Goal: Information Seeking & Learning: Get advice/opinions

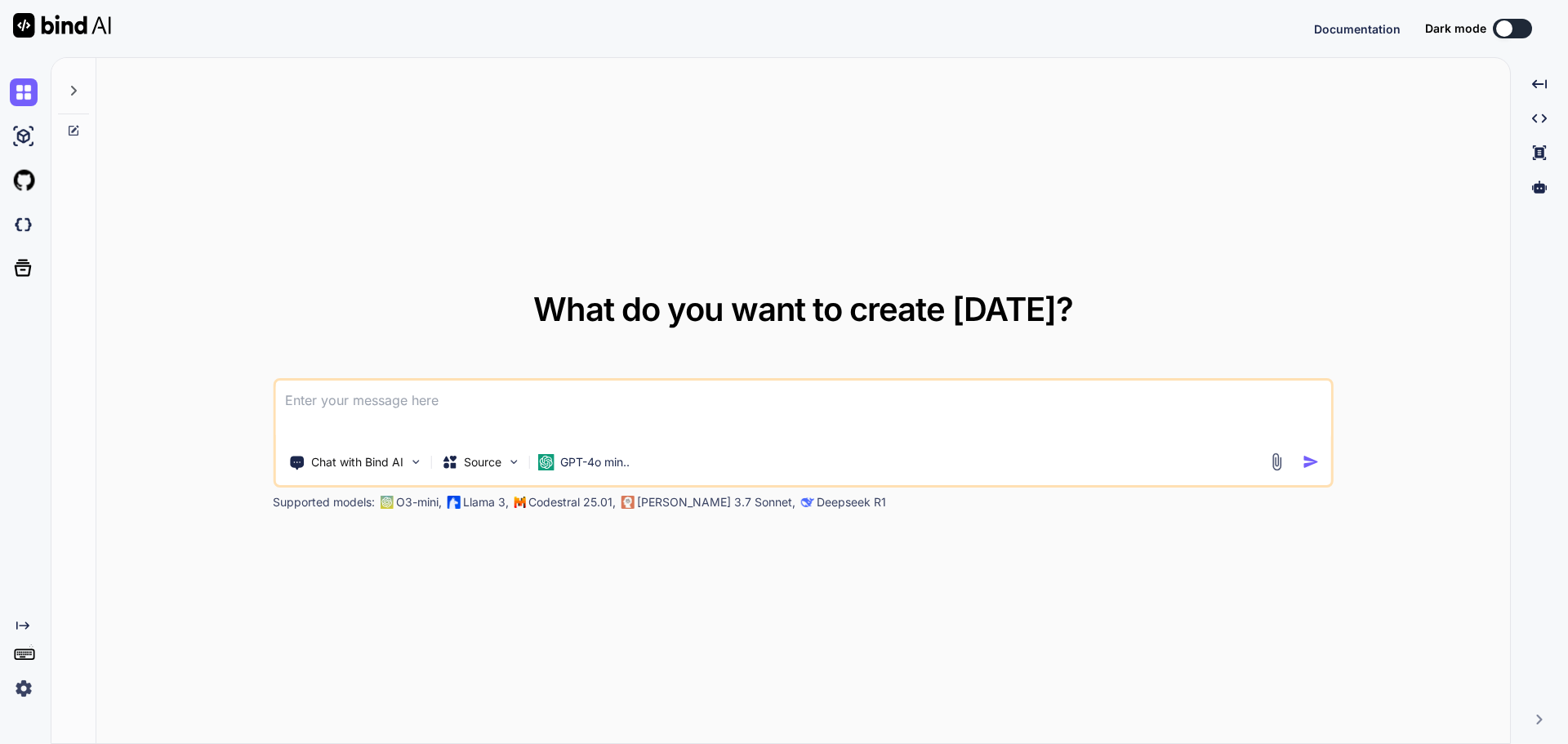
click at [78, 96] on icon at bounding box center [73, 90] width 13 height 13
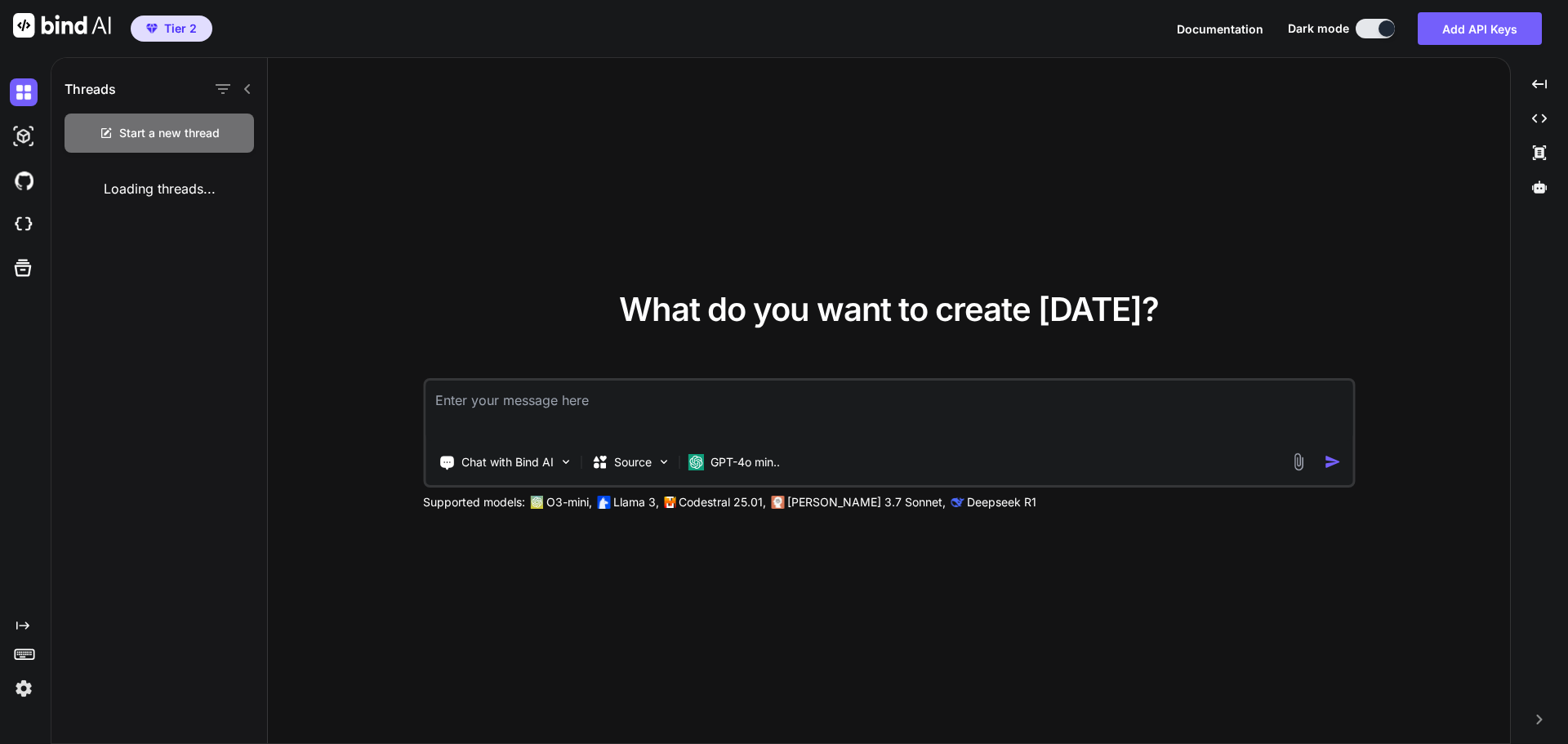
type textarea "x"
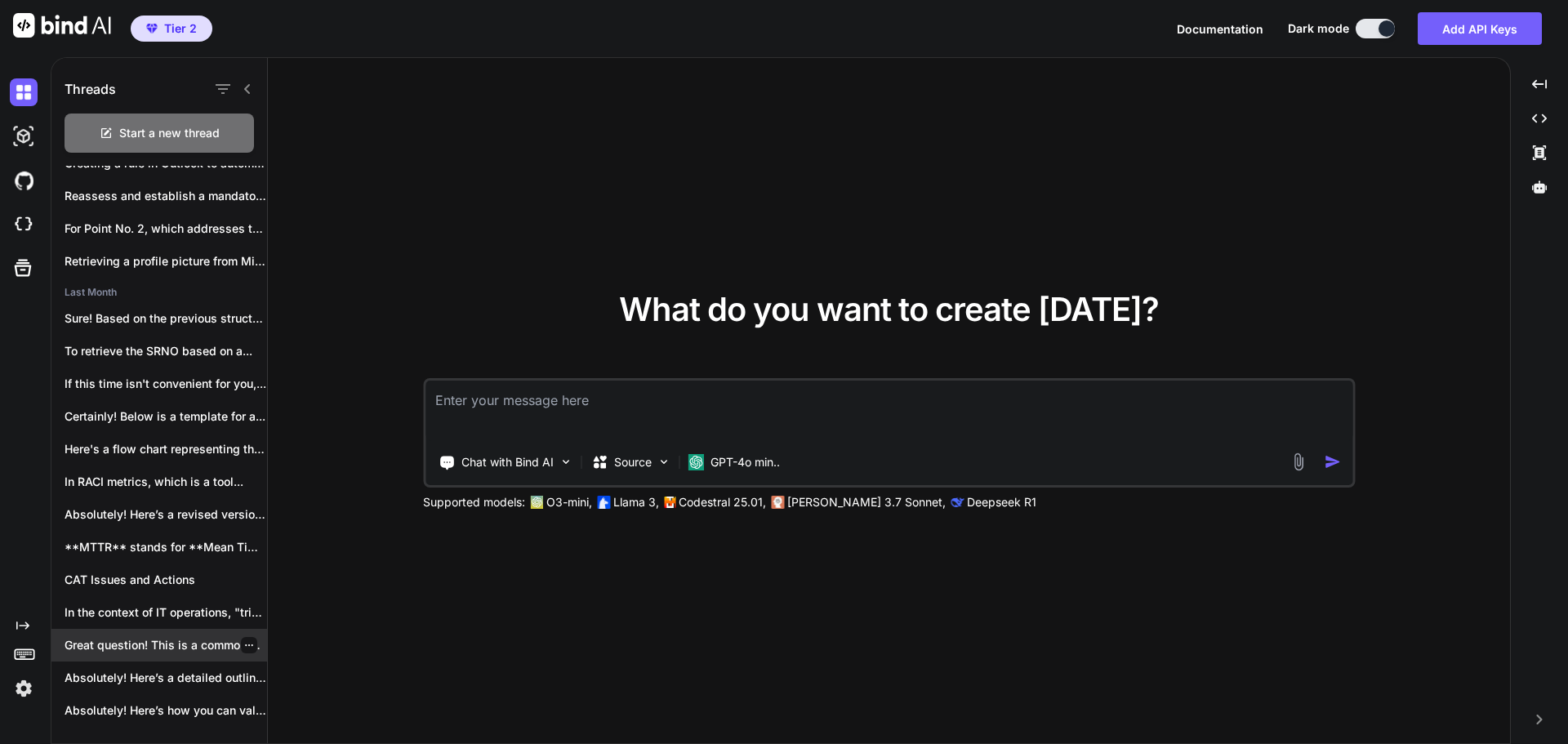
scroll to position [163, 0]
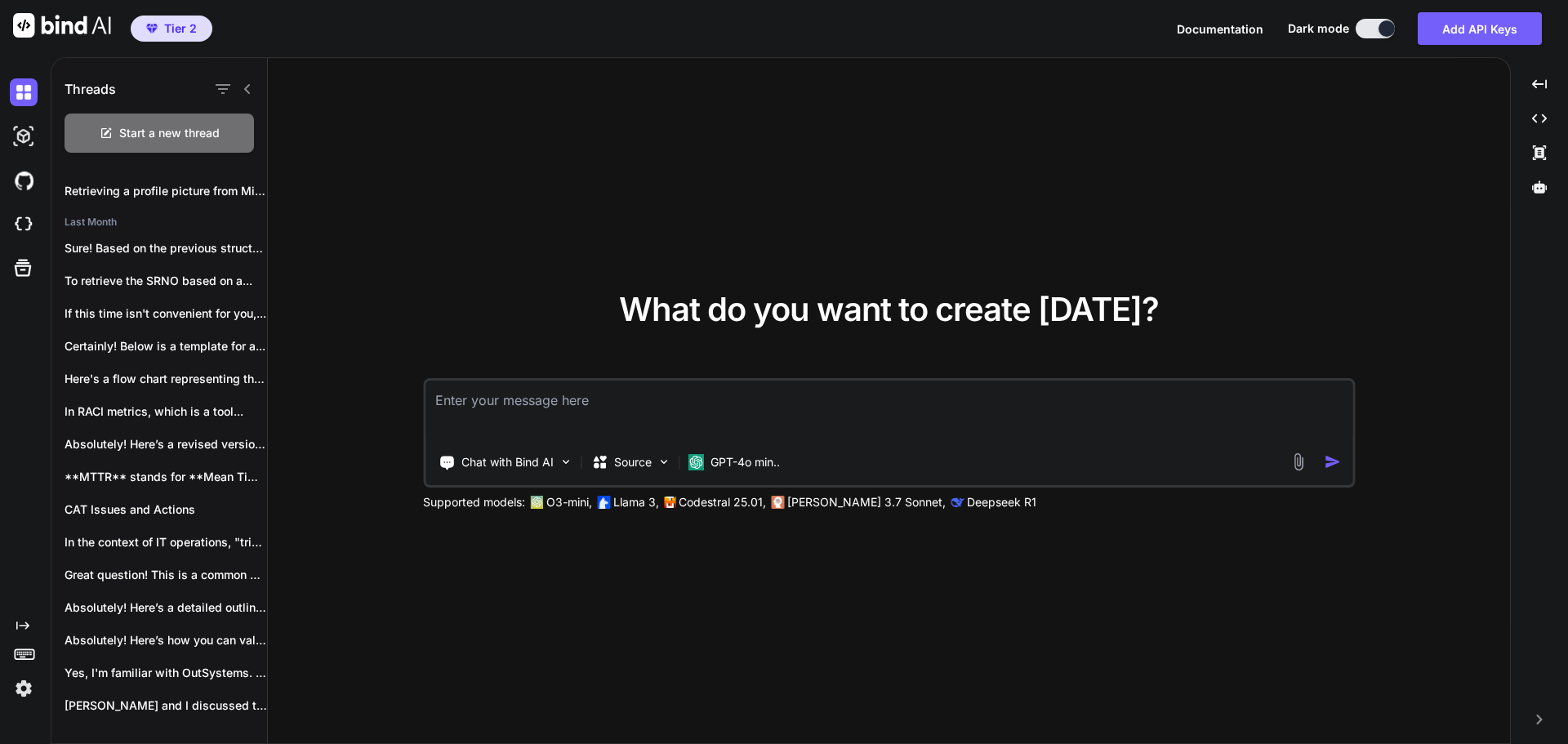
click at [16, 650] on rect at bounding box center [24, 654] width 19 height 9
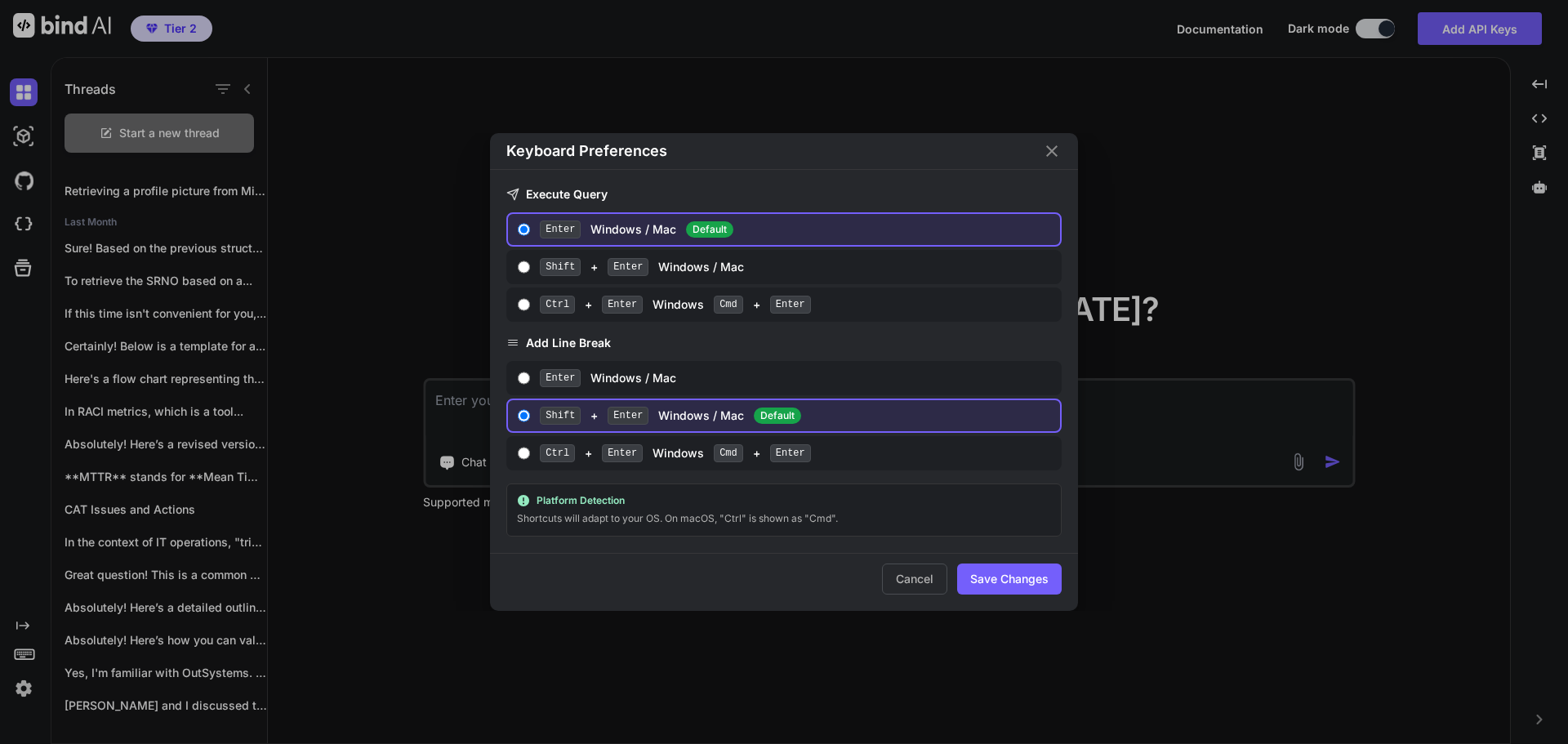
click at [1054, 146] on icon "Close" at bounding box center [1051, 151] width 20 height 20
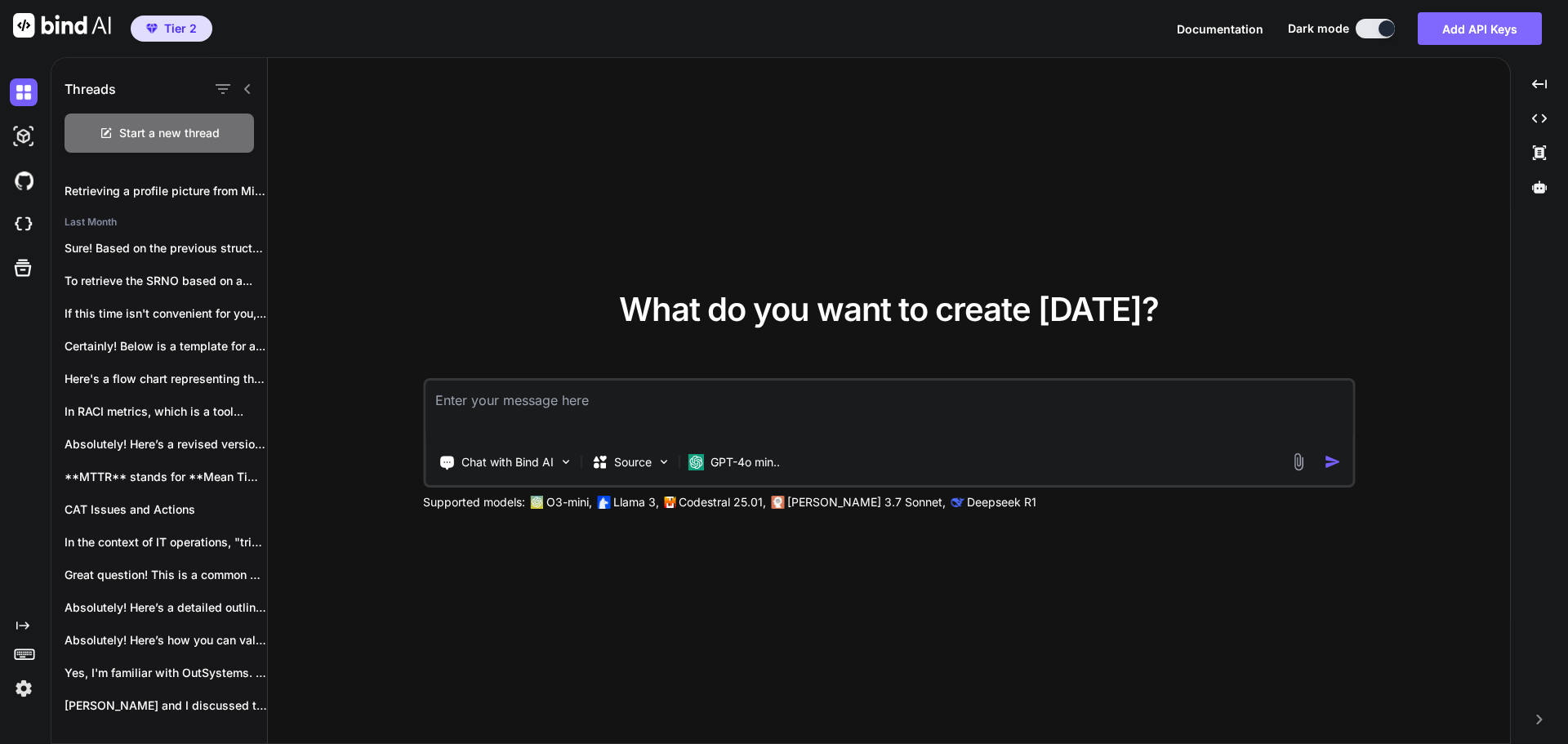
click at [1491, 32] on button "Add API Keys" at bounding box center [1479, 28] width 124 height 33
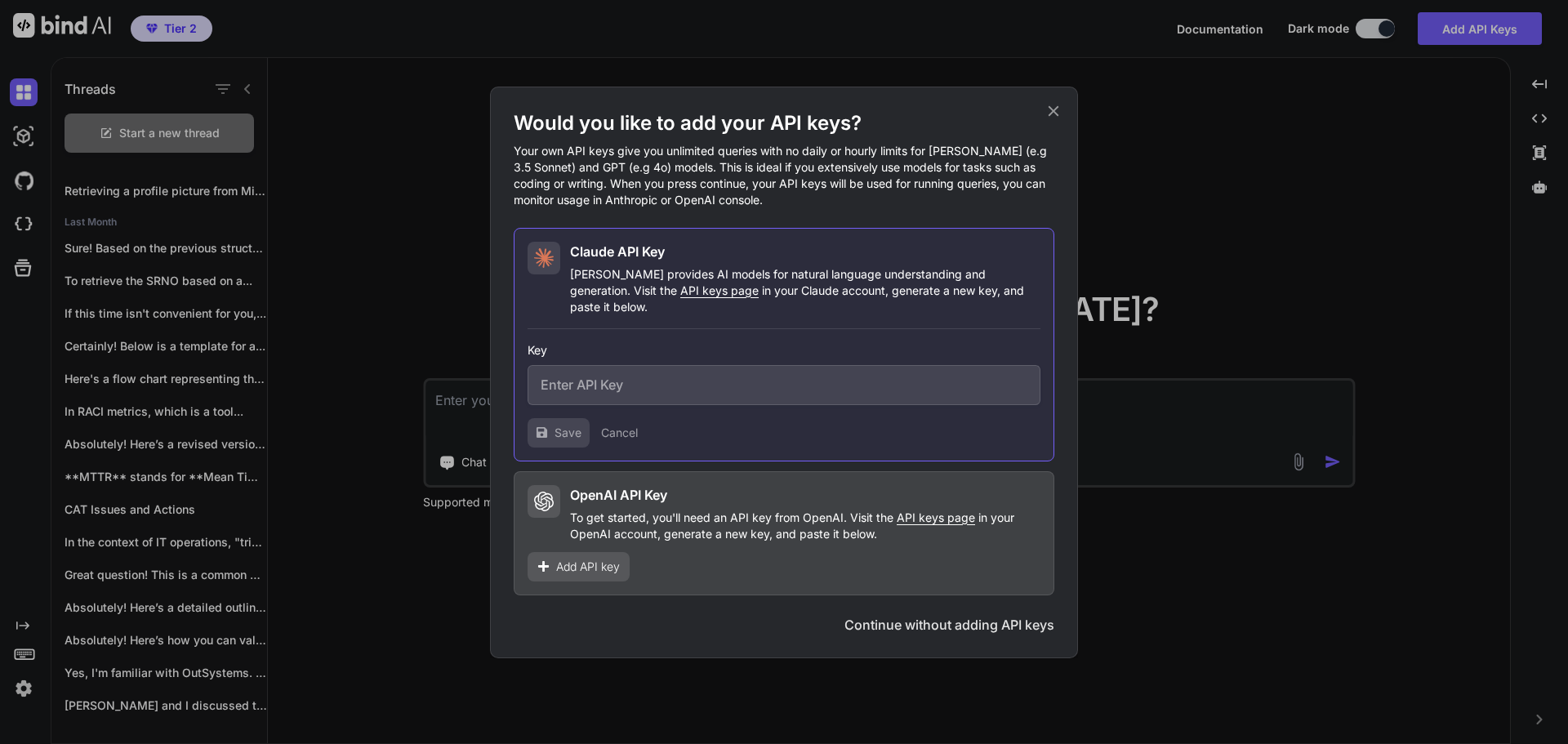
click at [1050, 116] on icon at bounding box center [1054, 110] width 10 height 10
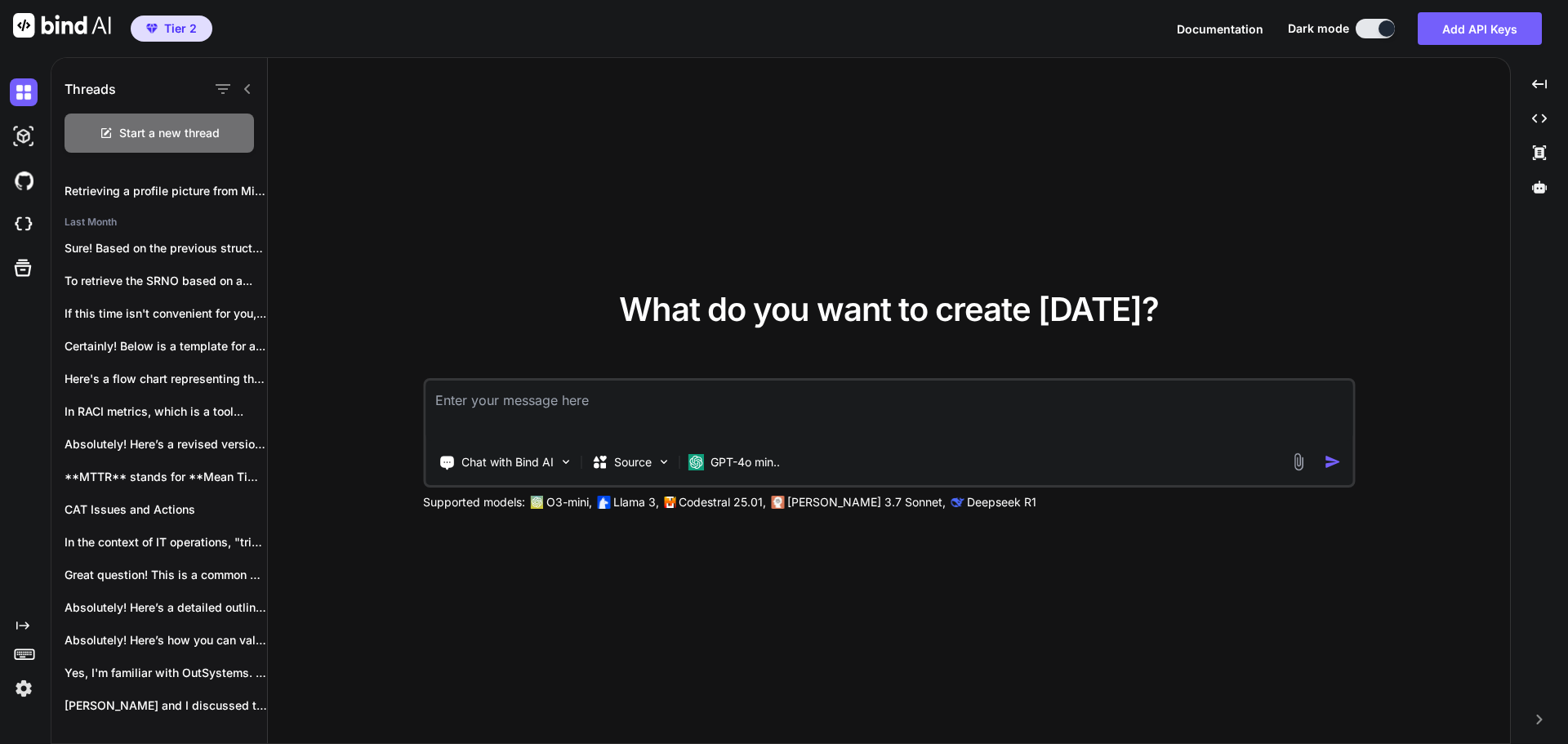
click at [24, 685] on img at bounding box center [23, 688] width 28 height 28
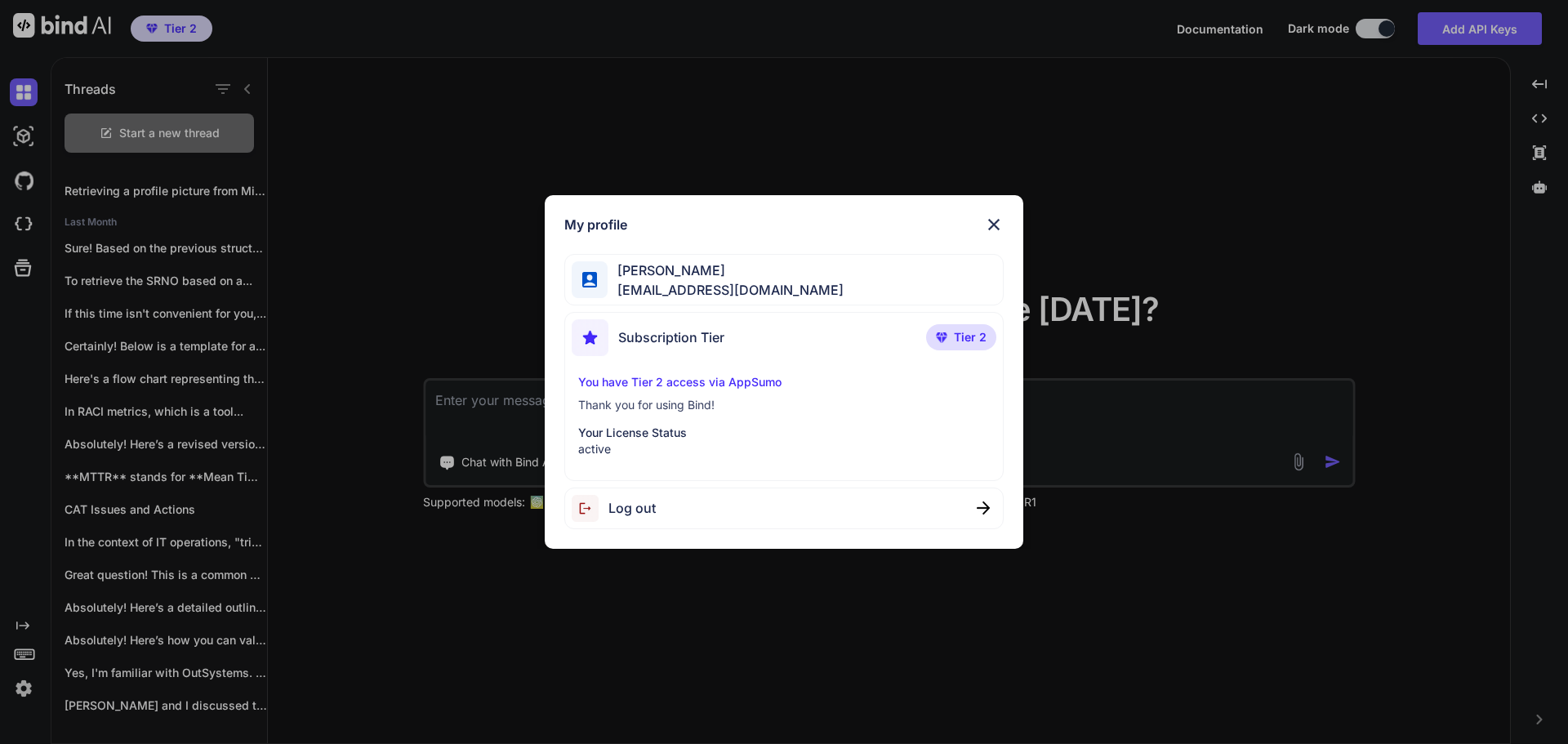
click at [185, 134] on div "My profile [PERSON_NAME] [EMAIL_ADDRESS][DOMAIN_NAME] Subscription Tier Tier 2 …" at bounding box center [784, 372] width 1568 height 744
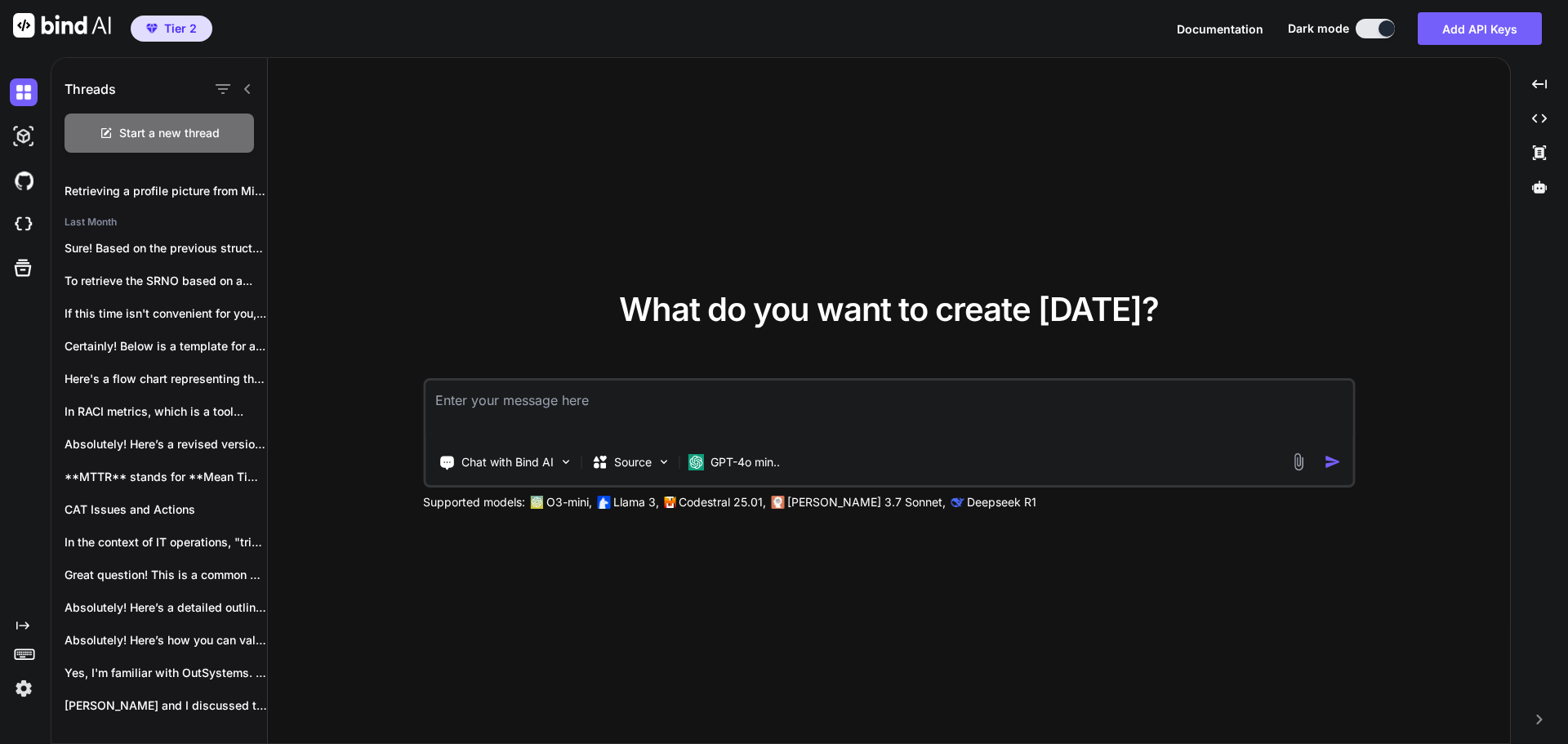
click at [185, 134] on span "Start a new thread" at bounding box center [169, 133] width 101 height 16
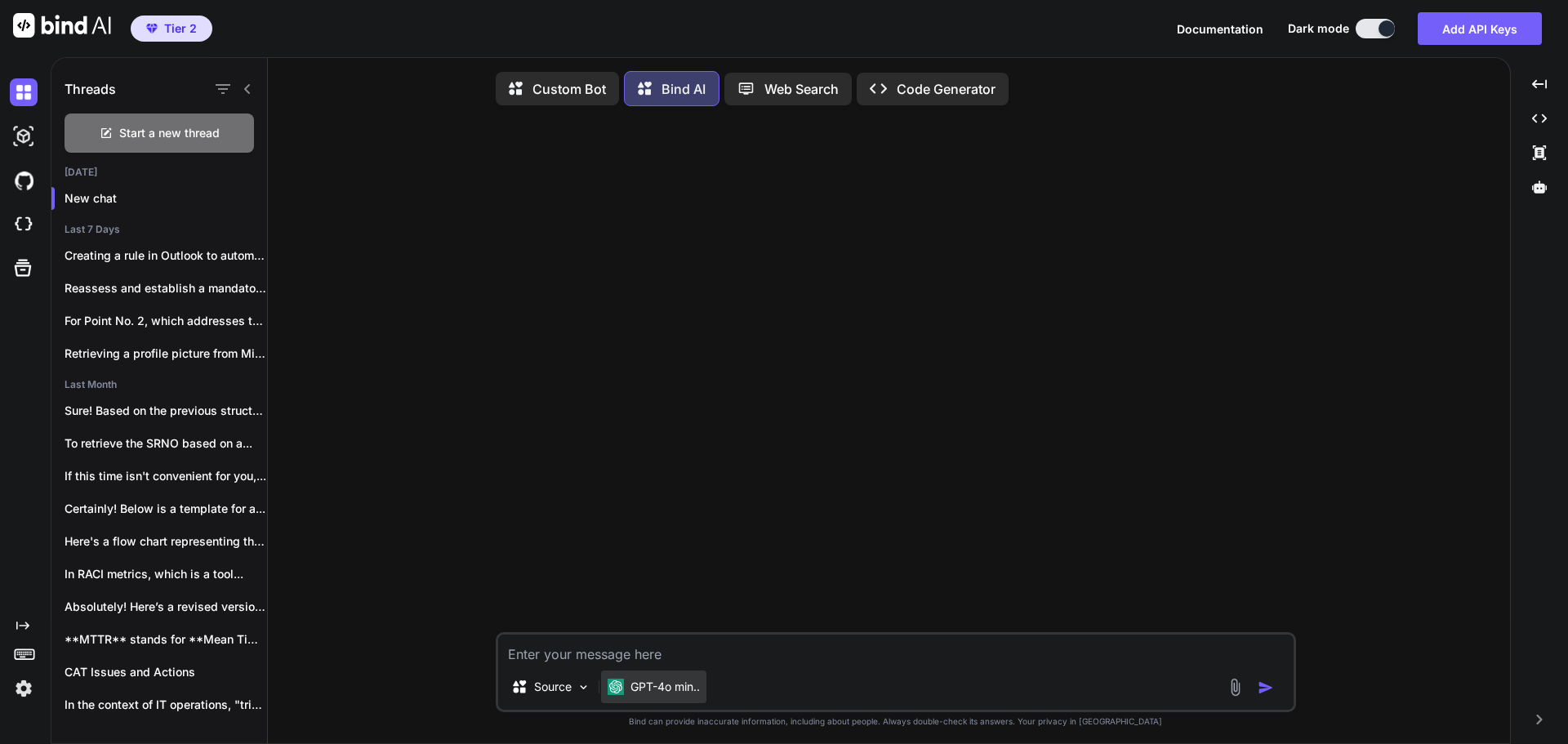
click at [665, 693] on p "GPT-4o min.." at bounding box center [665, 686] width 70 height 16
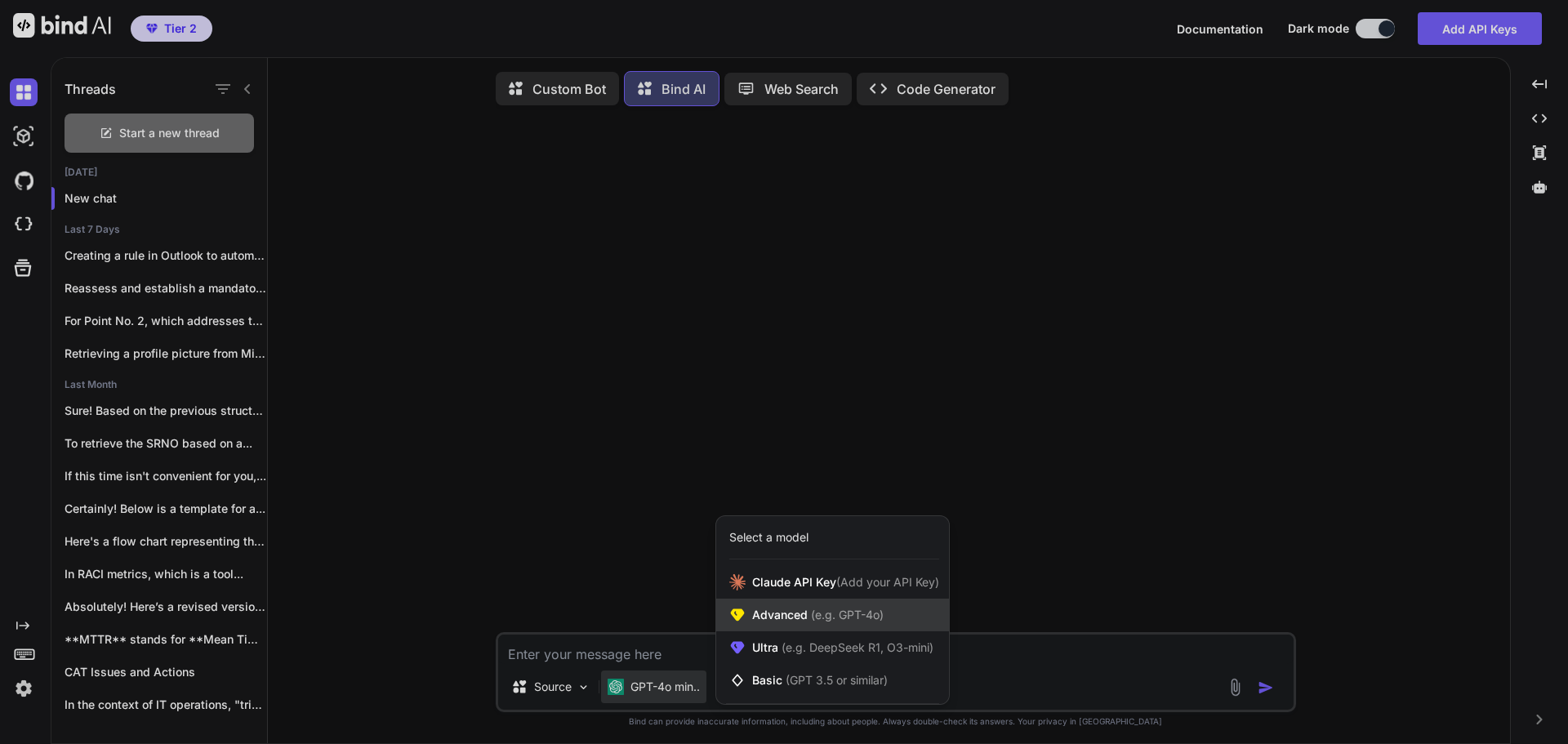
click at [839, 628] on div "Advanced (e.g. GPT-4o)" at bounding box center [833, 615] width 232 height 33
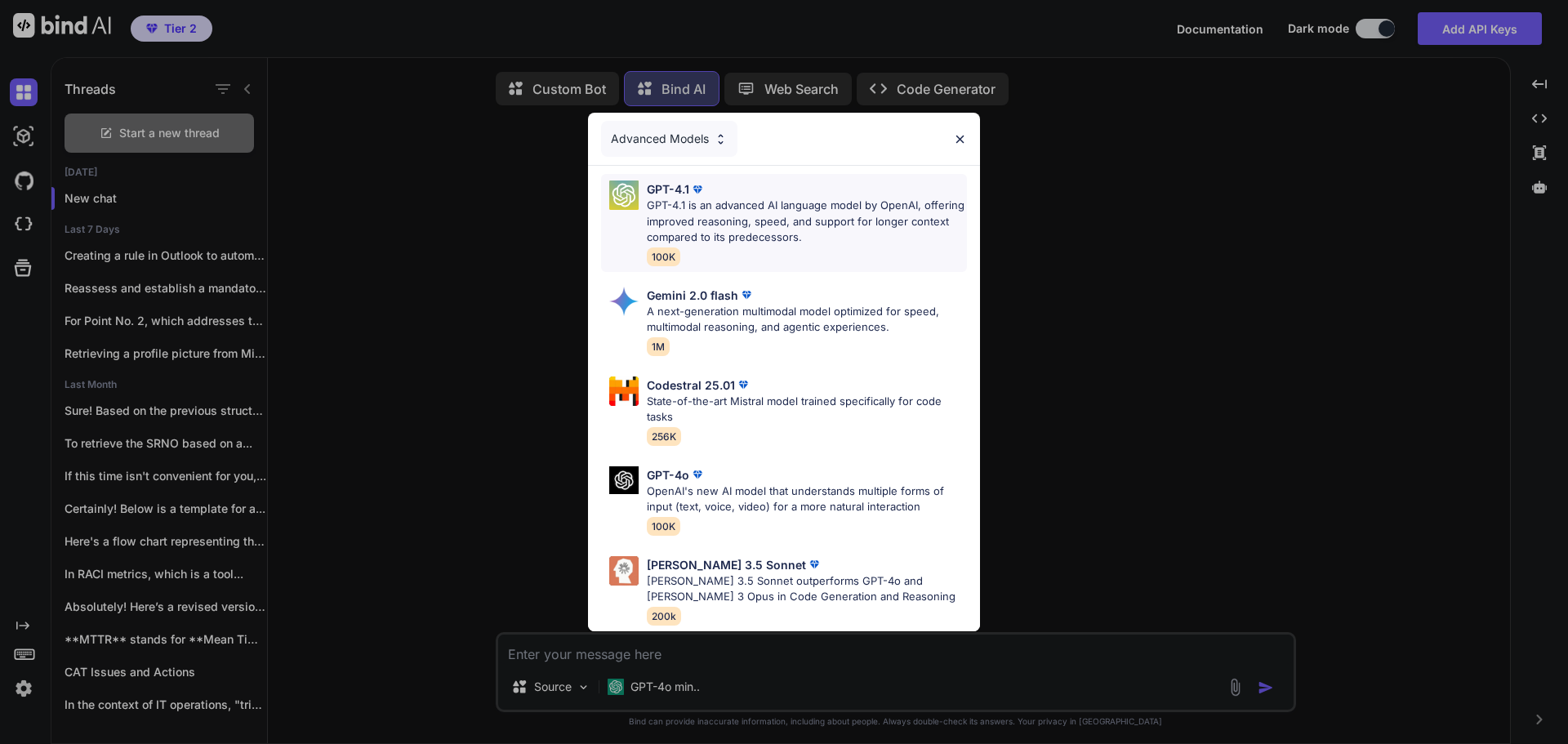
click at [787, 200] on p "GPT-4.1 is an advanced AI language model by OpenAI, offering improved reasoning…" at bounding box center [807, 221] width 320 height 48
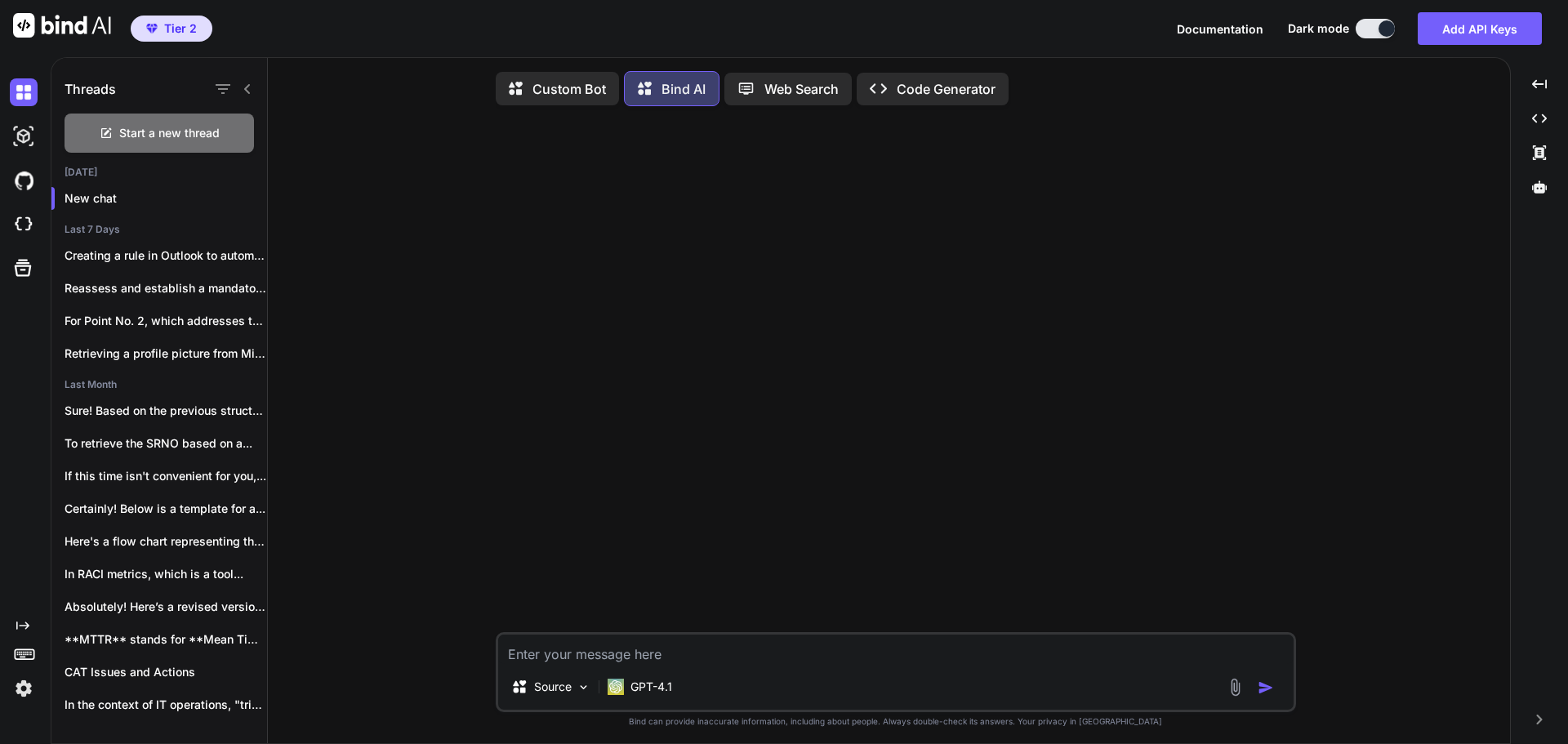
click at [747, 651] on textarea at bounding box center [896, 649] width 796 height 29
type textarea "Hi"
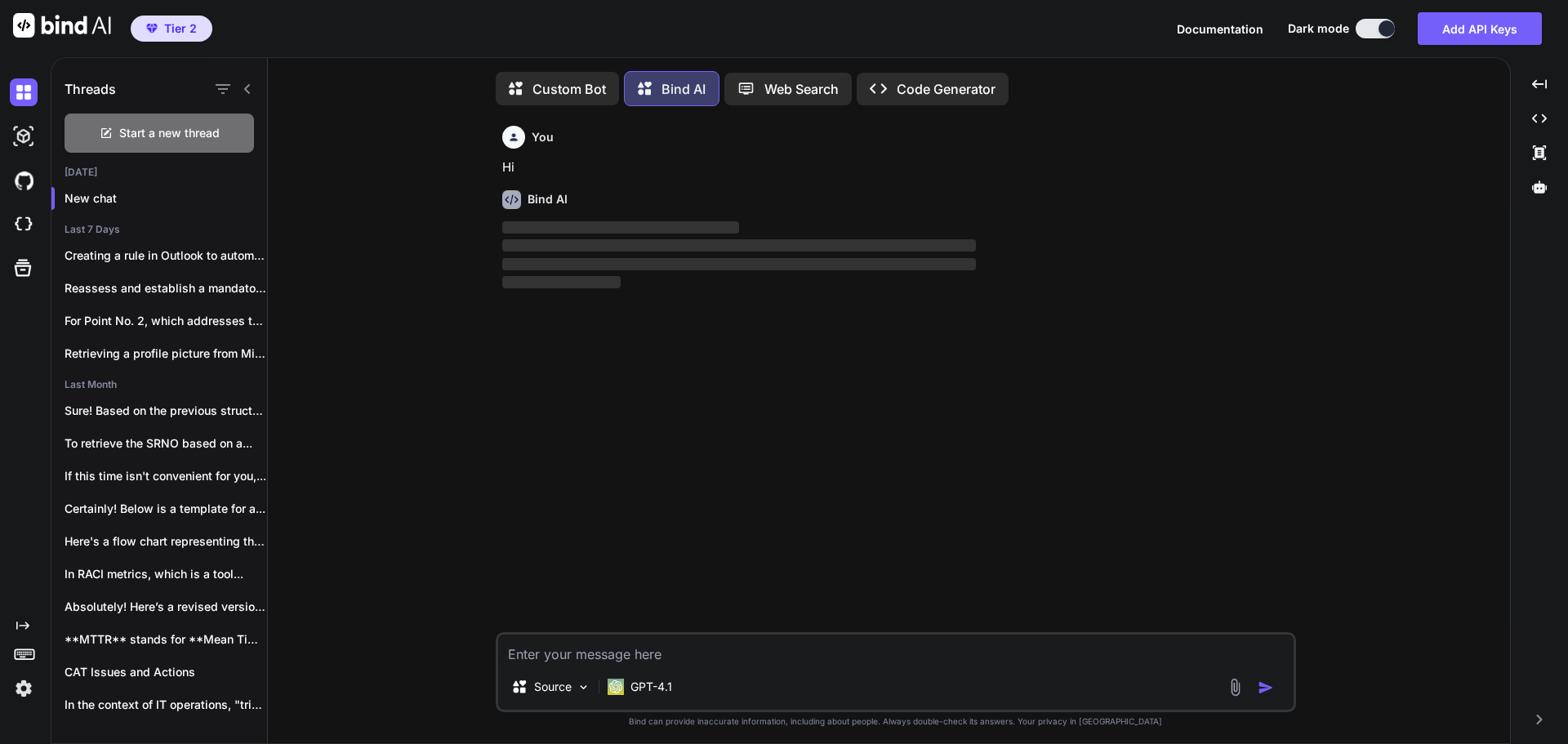
scroll to position [8, 0]
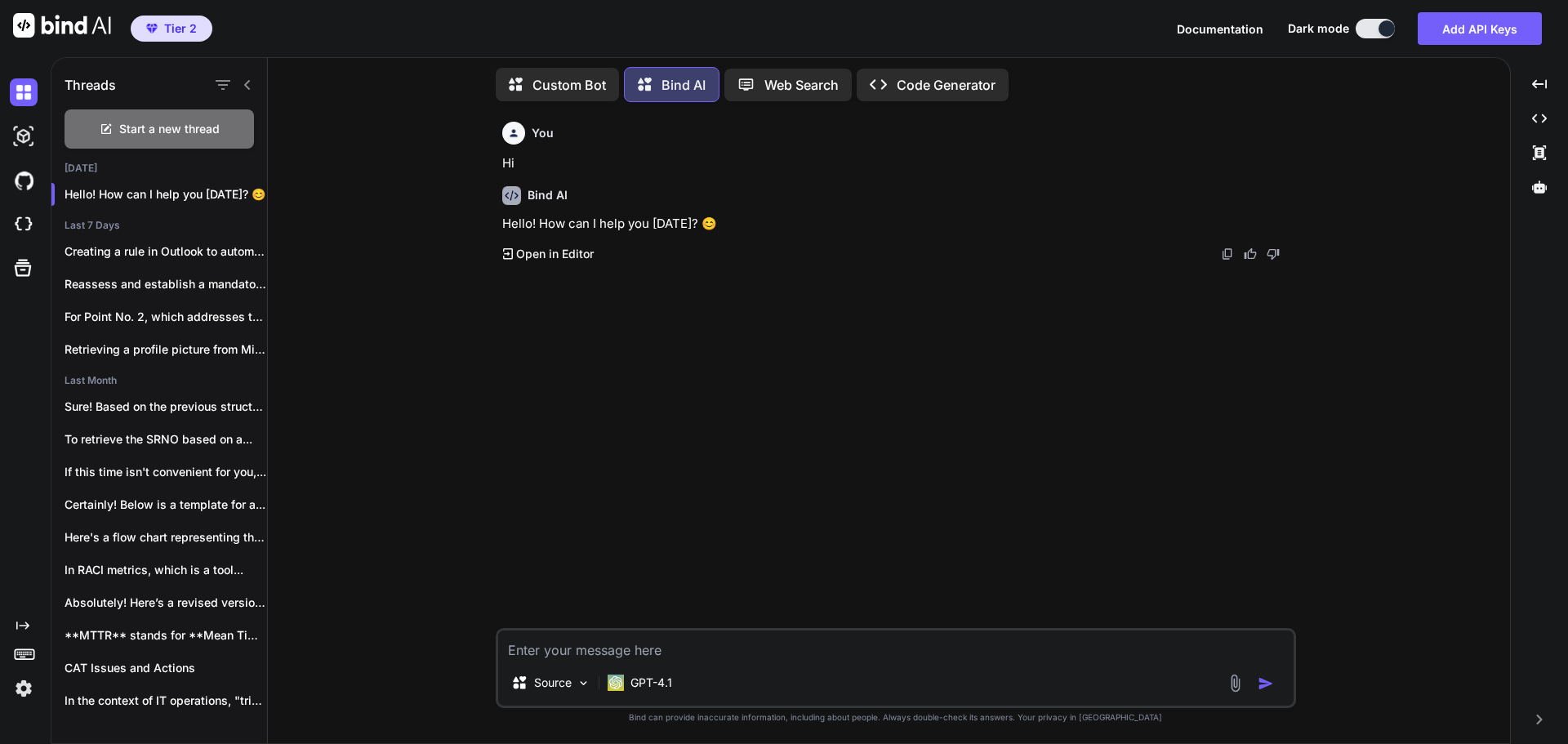
click at [720, 643] on textarea at bounding box center [896, 645] width 796 height 29
paste textarea "10 Days 15 Hours 2 Minutes"
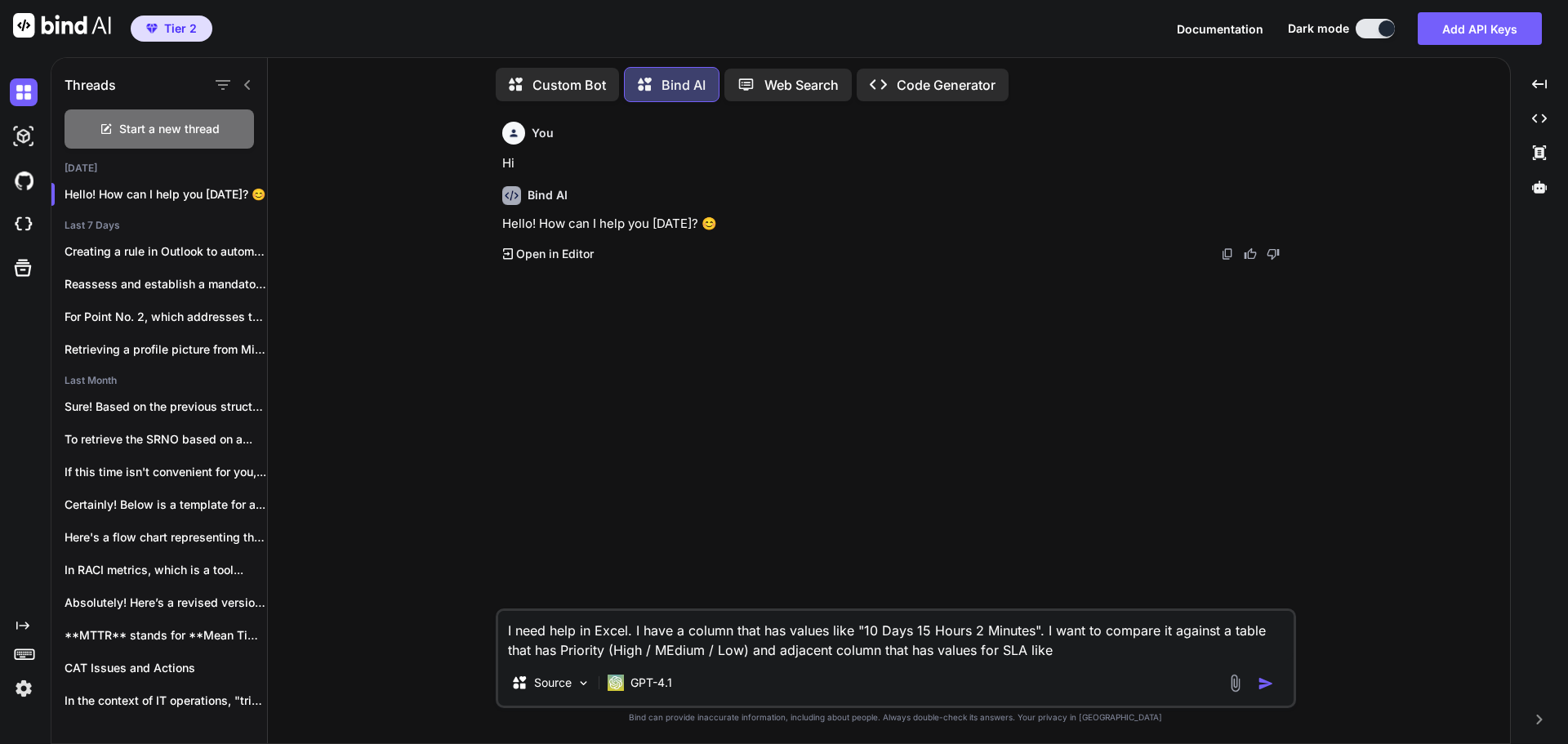
click at [672, 653] on textarea "I need help in Excel. I have a column that has values like "10 Days 15 Hours 2 …" at bounding box center [896, 635] width 796 height 49
click at [1053, 655] on textarea "I need help in Excel. I have a column that has values like "10 Days 15 Hours 2 …" at bounding box center [896, 635] width 796 height 49
click at [1033, 654] on textarea "I need help in Excel. I have a column that has values like "10 Days 15 Hours 2 …" at bounding box center [896, 635] width 796 height 49
click at [1096, 649] on textarea "I need help in Excel. I have a column that has values like "10 Days 15 Hours 2 …" at bounding box center [896, 635] width 796 height 49
click at [1069, 650] on textarea "I need help in Excel. I have a column that has values like "10 Days 15 Hours 2 …" at bounding box center [896, 635] width 796 height 49
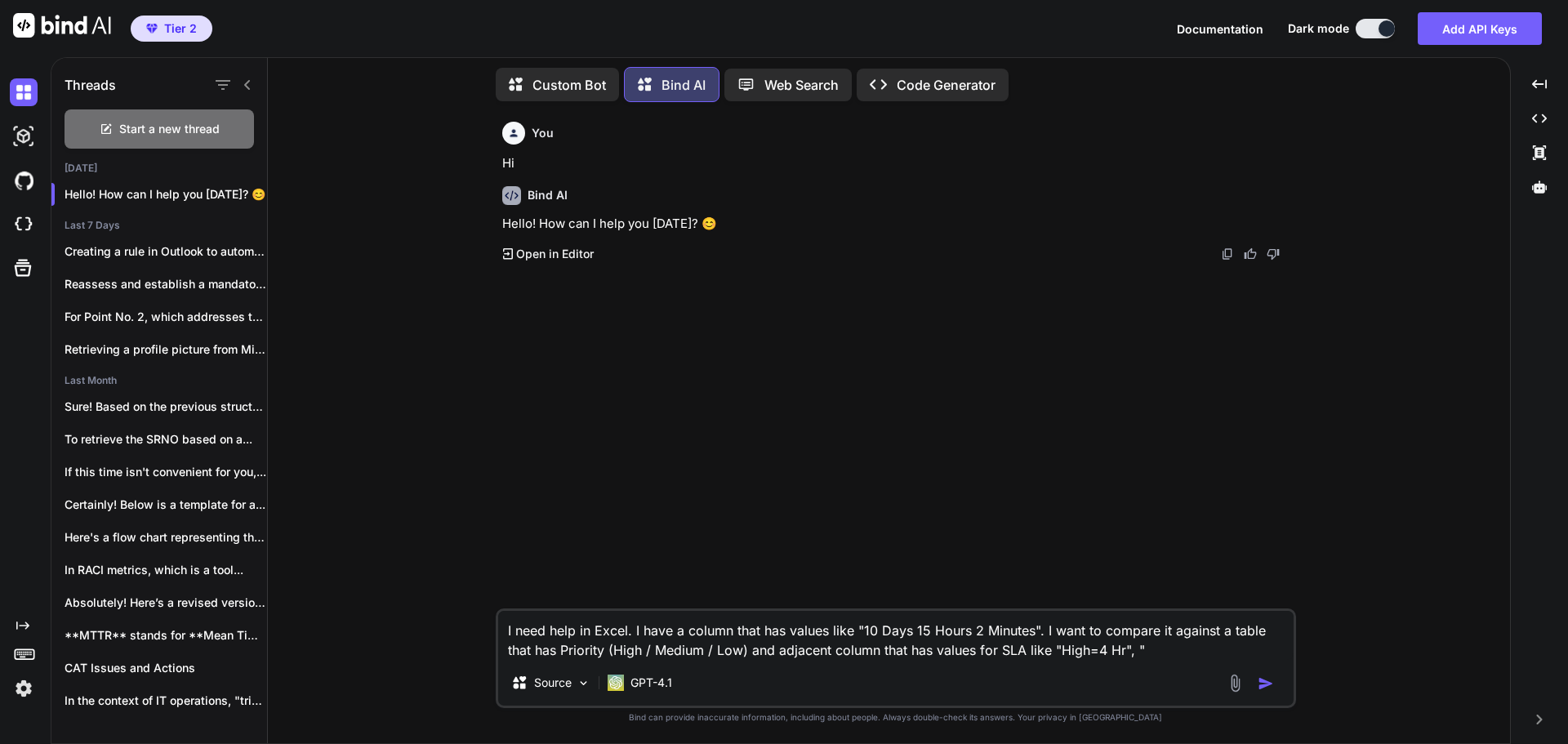
click at [1069, 650] on textarea "I need help in Excel. I have a column that has values like "10 Days 15 Hours 2 …" at bounding box center [896, 635] width 796 height 49
paste textarea "Critical=4 Hr","
paste textarea ""Critical=4 Hr","
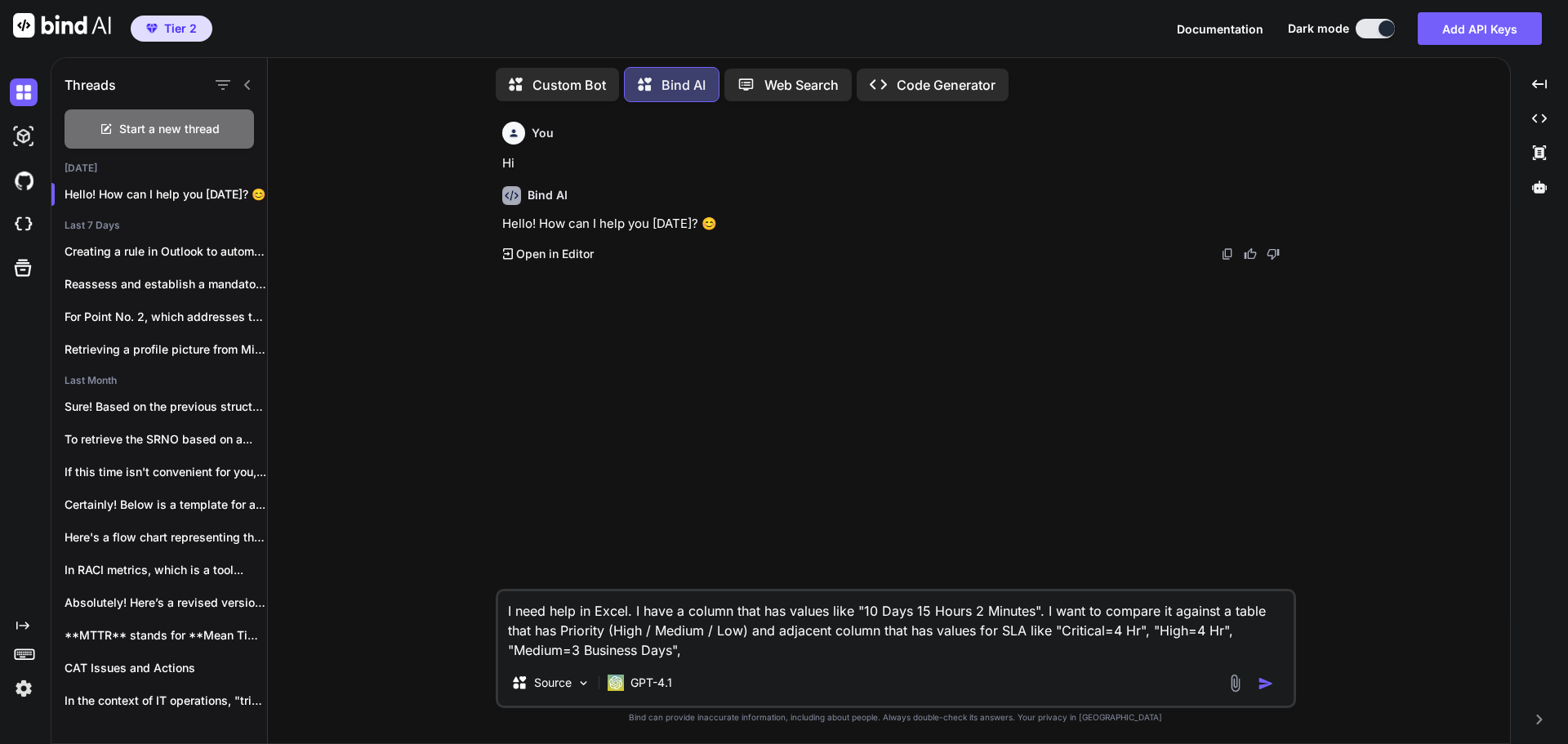
paste textarea ""Critical=4 Hr","
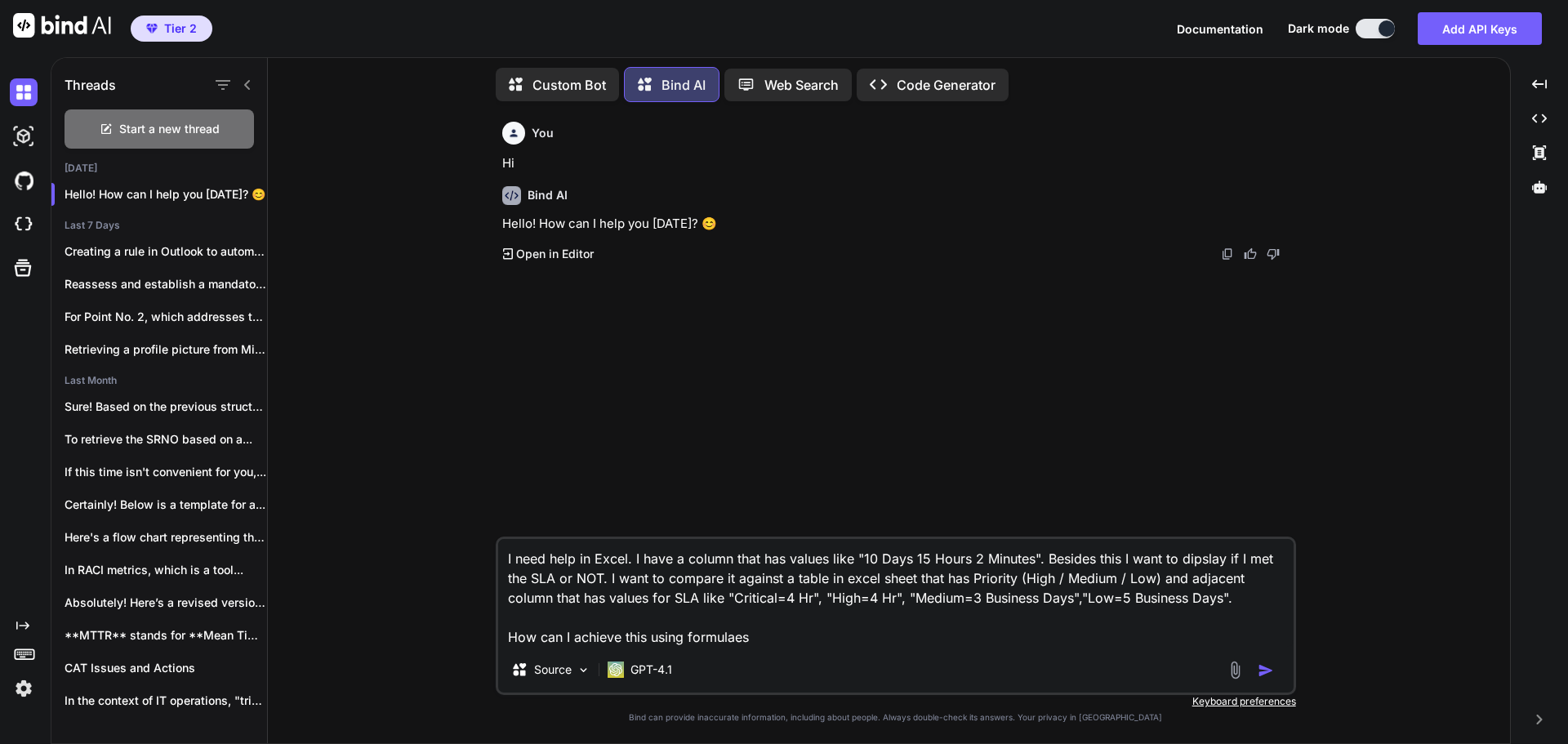
type textarea "I need help in Excel. I have a column that has values like "10 Days 15 Hours 2 …"
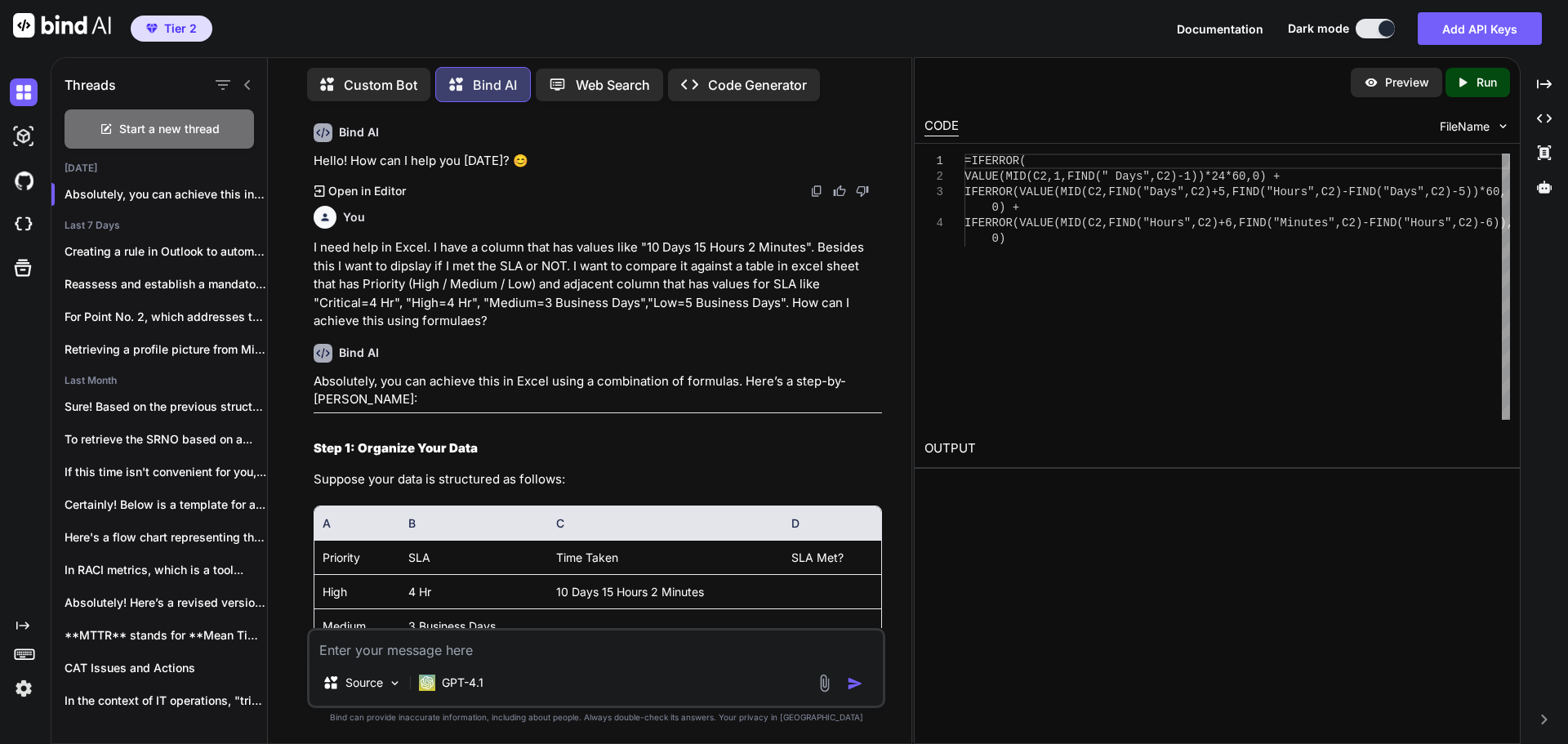
scroll to position [245, 0]
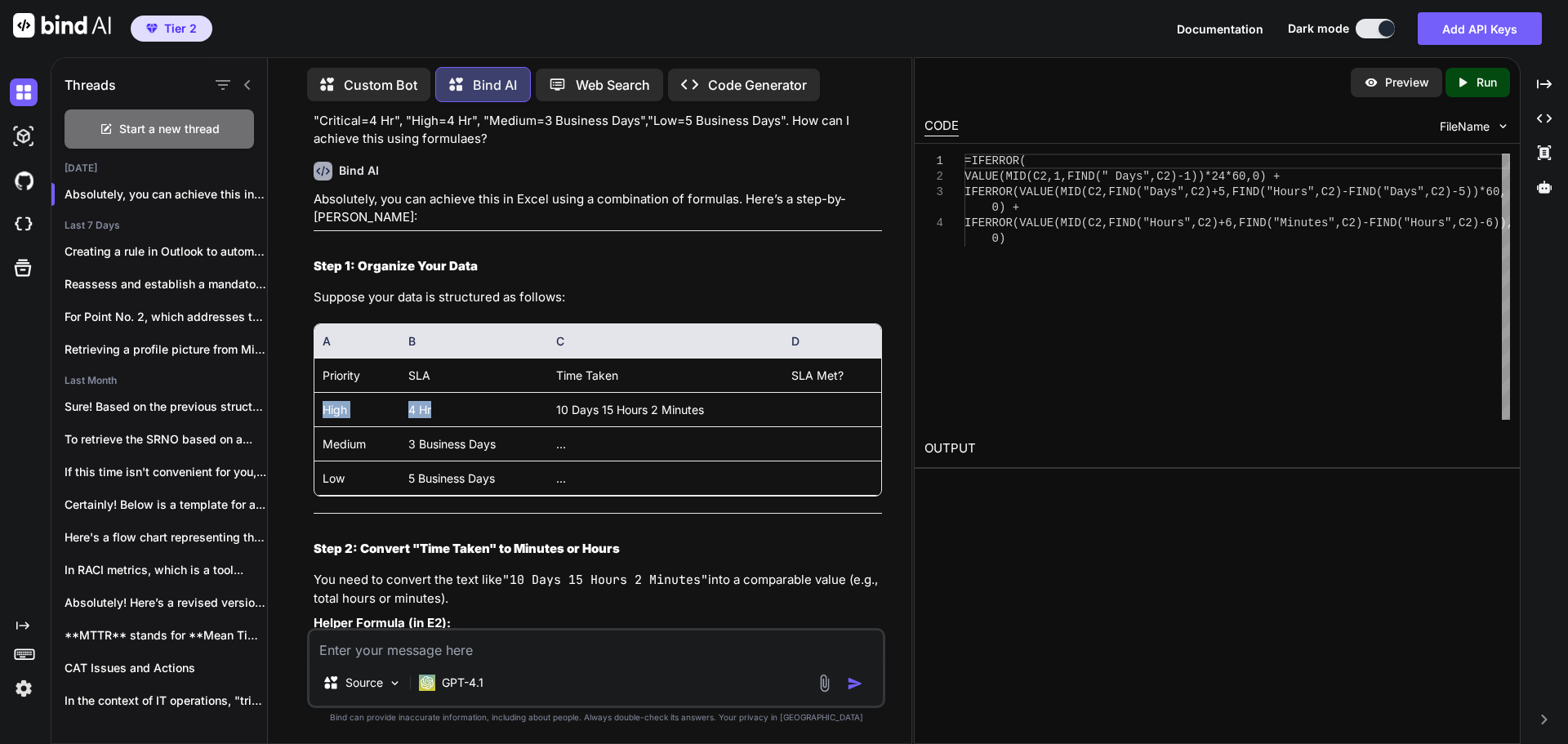
drag, startPoint x: 325, startPoint y: 411, endPoint x: 454, endPoint y: 415, distance: 129.1
click at [454, 415] on tr "High 4 Hr 10 Days 15 Hours 2 Minutes" at bounding box center [598, 409] width 567 height 34
drag, startPoint x: 559, startPoint y: 407, endPoint x: 741, endPoint y: 412, distance: 182.1
click at [741, 412] on td "10 Days 15 Hours 2 Minutes" at bounding box center [665, 409] width 235 height 34
click at [812, 410] on td at bounding box center [832, 409] width 98 height 34
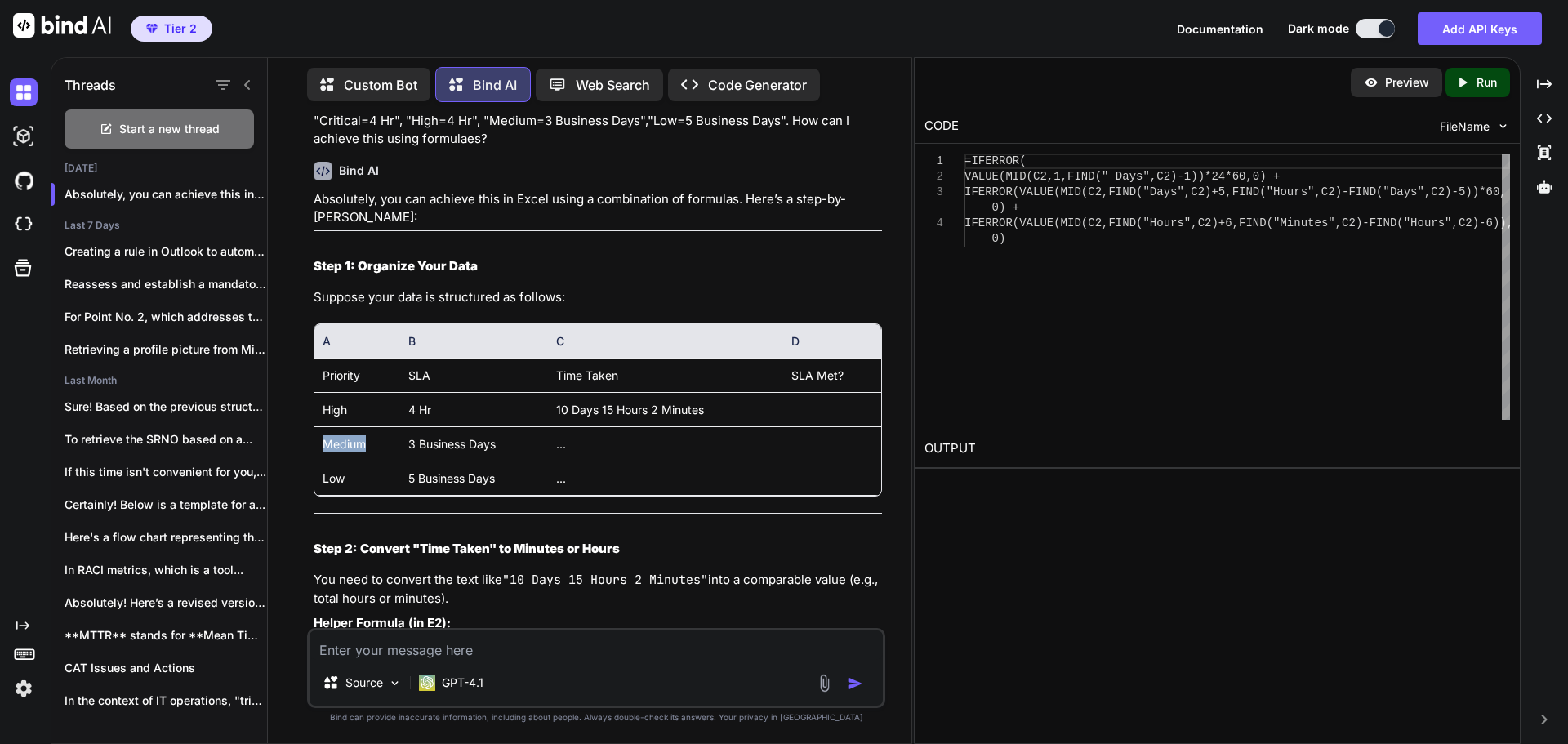
drag, startPoint x: 319, startPoint y: 445, endPoint x: 380, endPoint y: 446, distance: 61.0
click at [380, 446] on td "Medium" at bounding box center [356, 443] width 85 height 34
drag, startPoint x: 405, startPoint y: 444, endPoint x: 504, endPoint y: 450, distance: 99.2
click at [504, 450] on td "3 Business Days" at bounding box center [474, 443] width 149 height 34
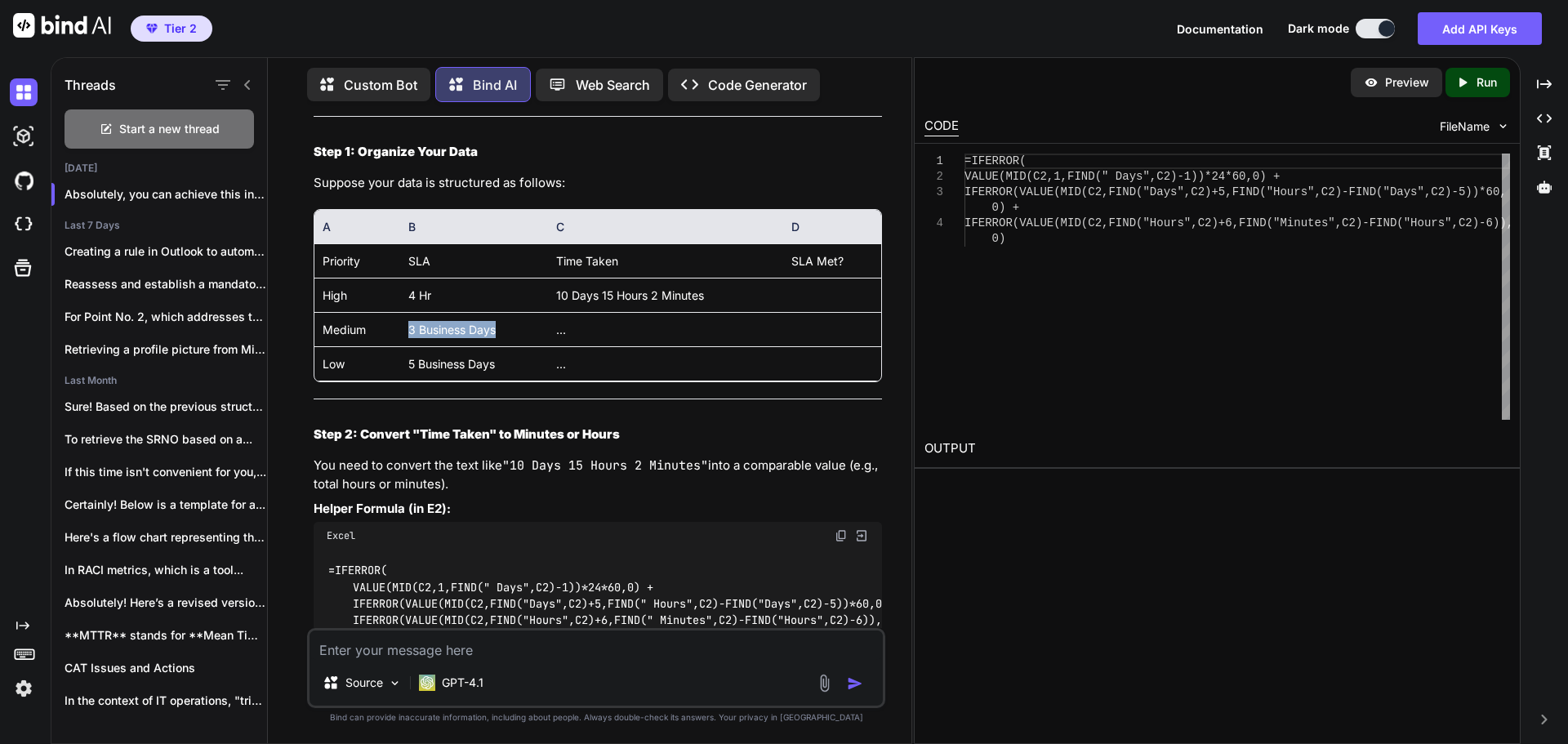
scroll to position [408, 0]
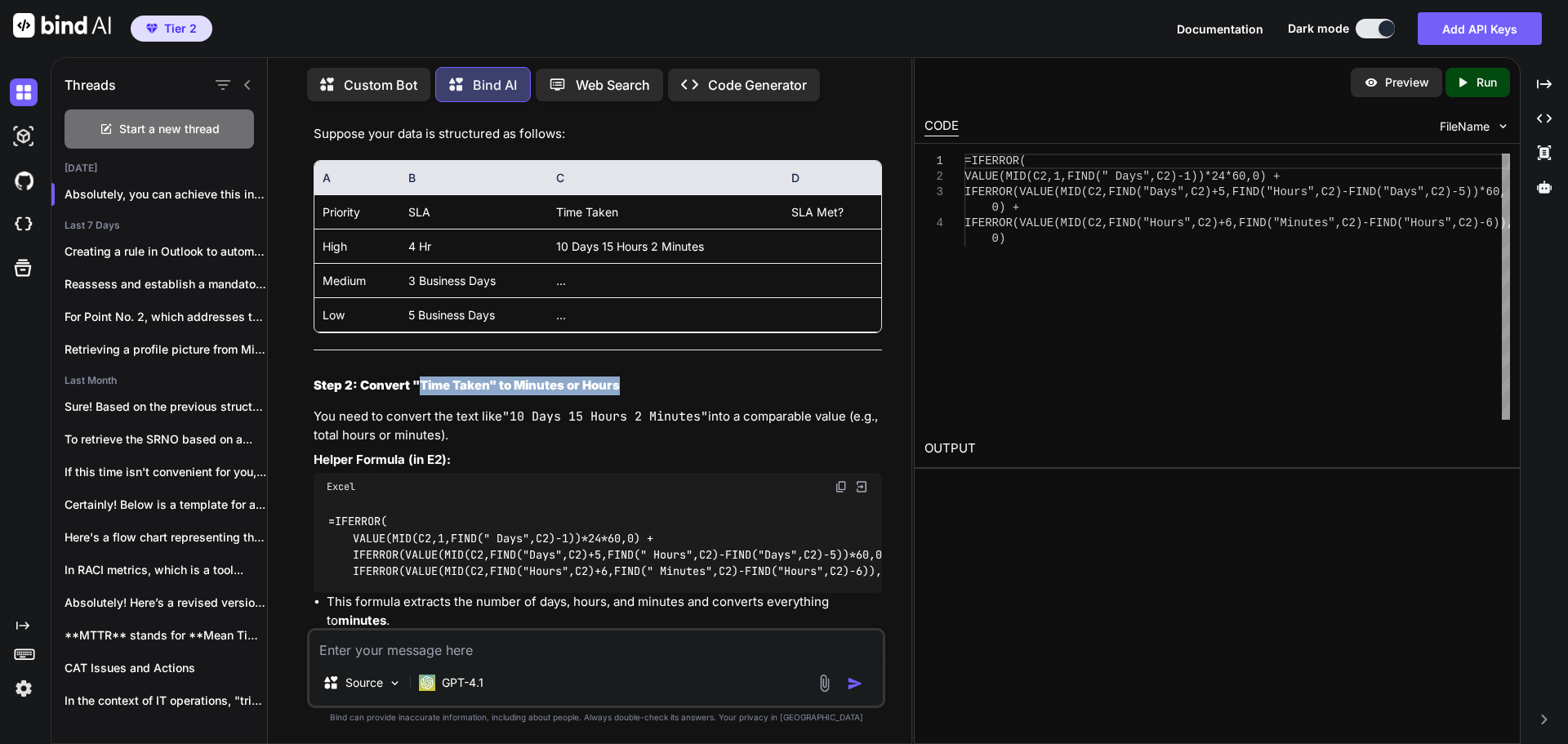
drag, startPoint x: 423, startPoint y: 384, endPoint x: 633, endPoint y: 390, distance: 210.1
click at [633, 390] on h2 "Step 2: Convert "Time Taken" to Minutes or Hours" at bounding box center [598, 386] width 568 height 19
click at [599, 479] on div "Excel" at bounding box center [598, 487] width 568 height 28
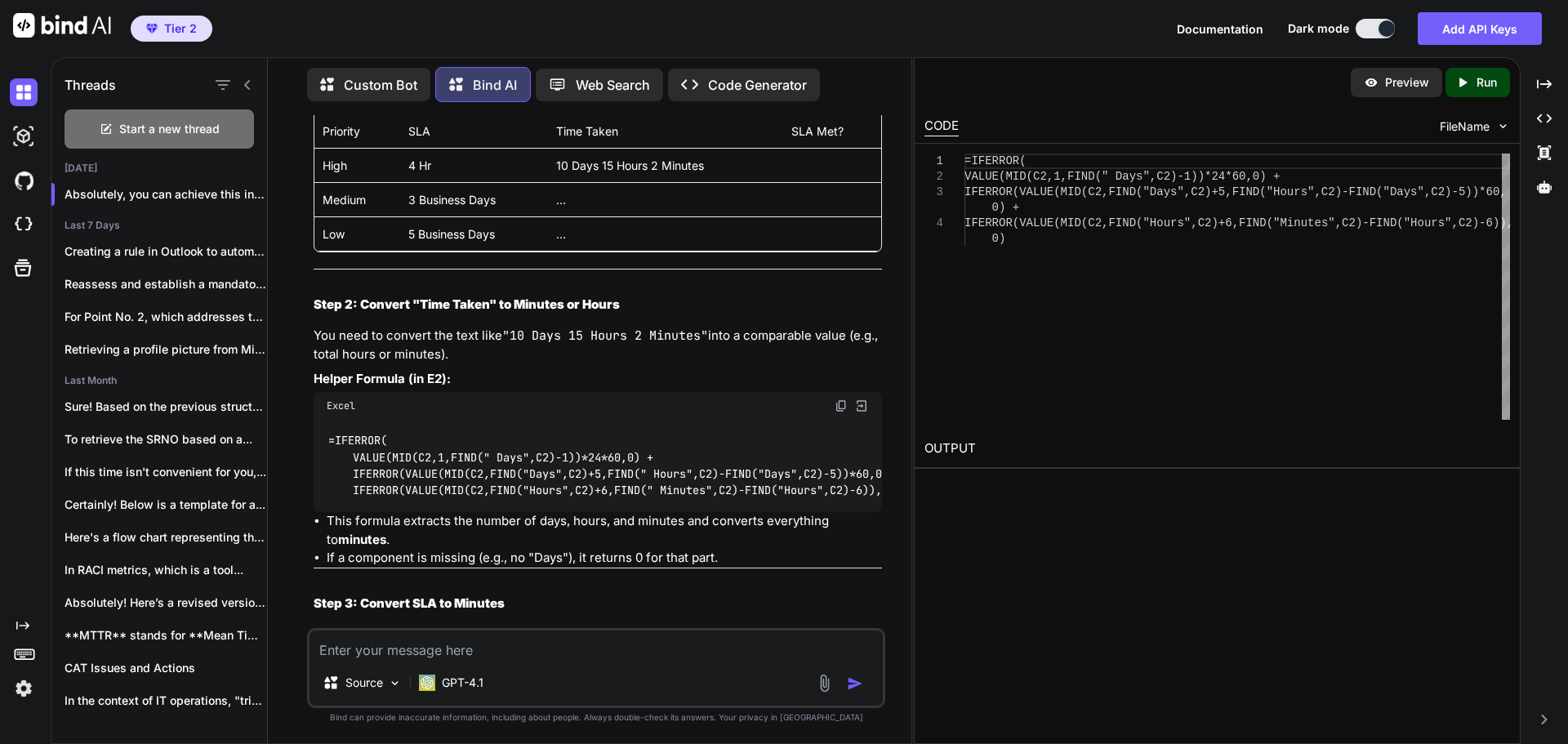
scroll to position [490, 0]
drag, startPoint x: 501, startPoint y: 328, endPoint x: 843, endPoint y: 343, distance: 342.3
click at [843, 343] on p "You need to convert the text like "10 Days 15 Hours 2 Minutes" into a comparabl…" at bounding box center [598, 344] width 568 height 37
drag, startPoint x: 318, startPoint y: 356, endPoint x: 489, endPoint y: 353, distance: 171.0
click at [489, 353] on p "You need to convert the text like "10 Days 15 Hours 2 Minutes" into a comparabl…" at bounding box center [598, 344] width 568 height 37
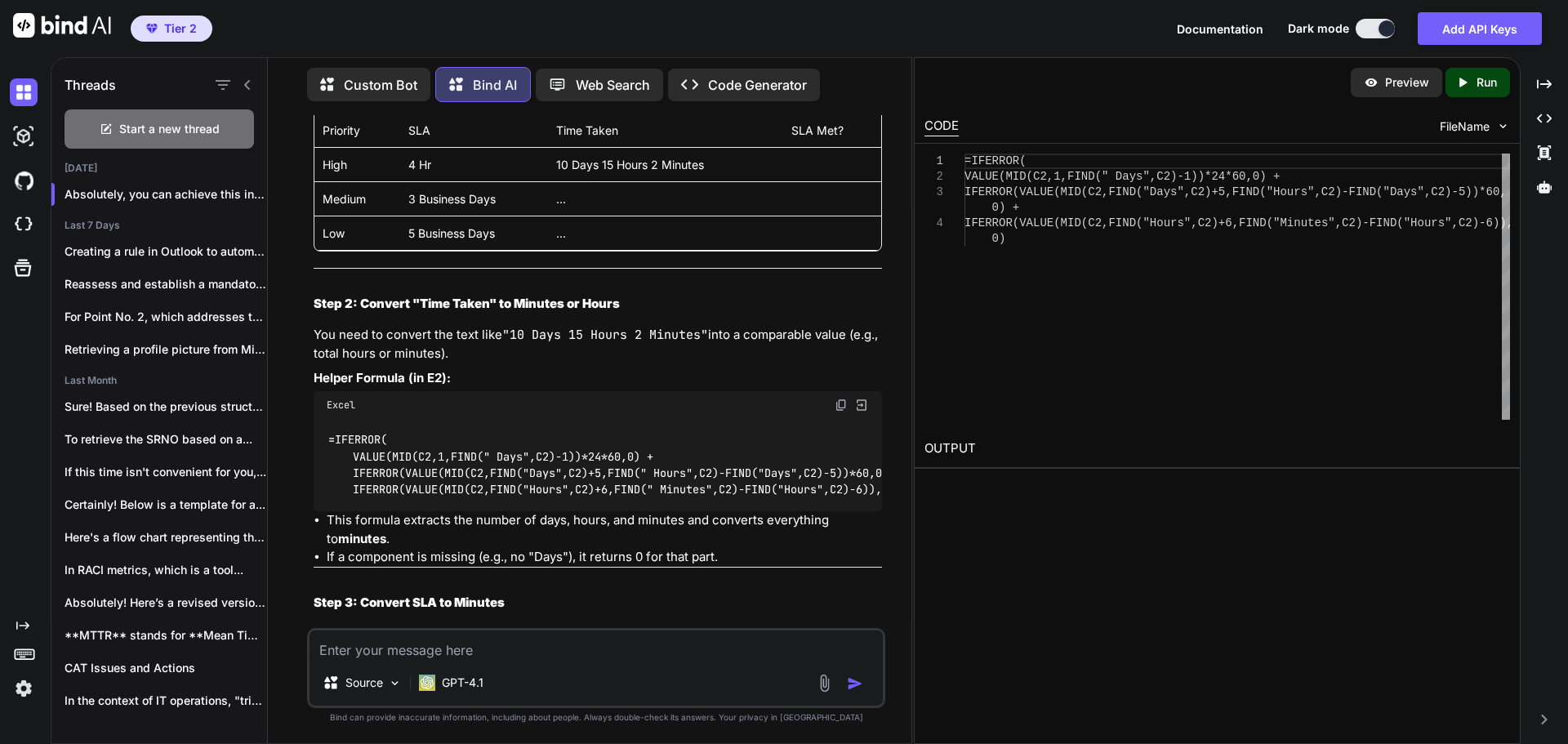
click at [466, 404] on div "Excel" at bounding box center [598, 405] width 568 height 28
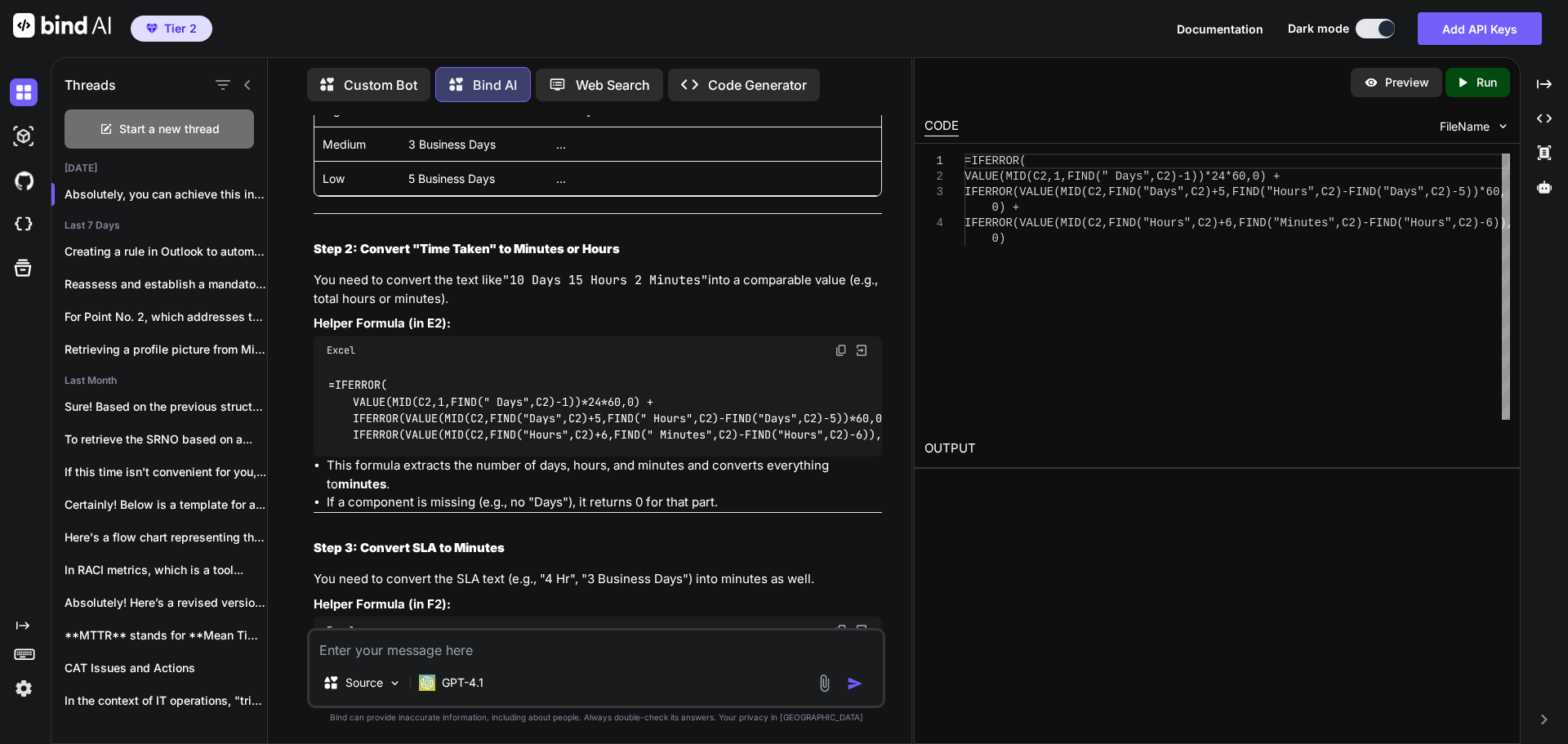
scroll to position [572, 0]
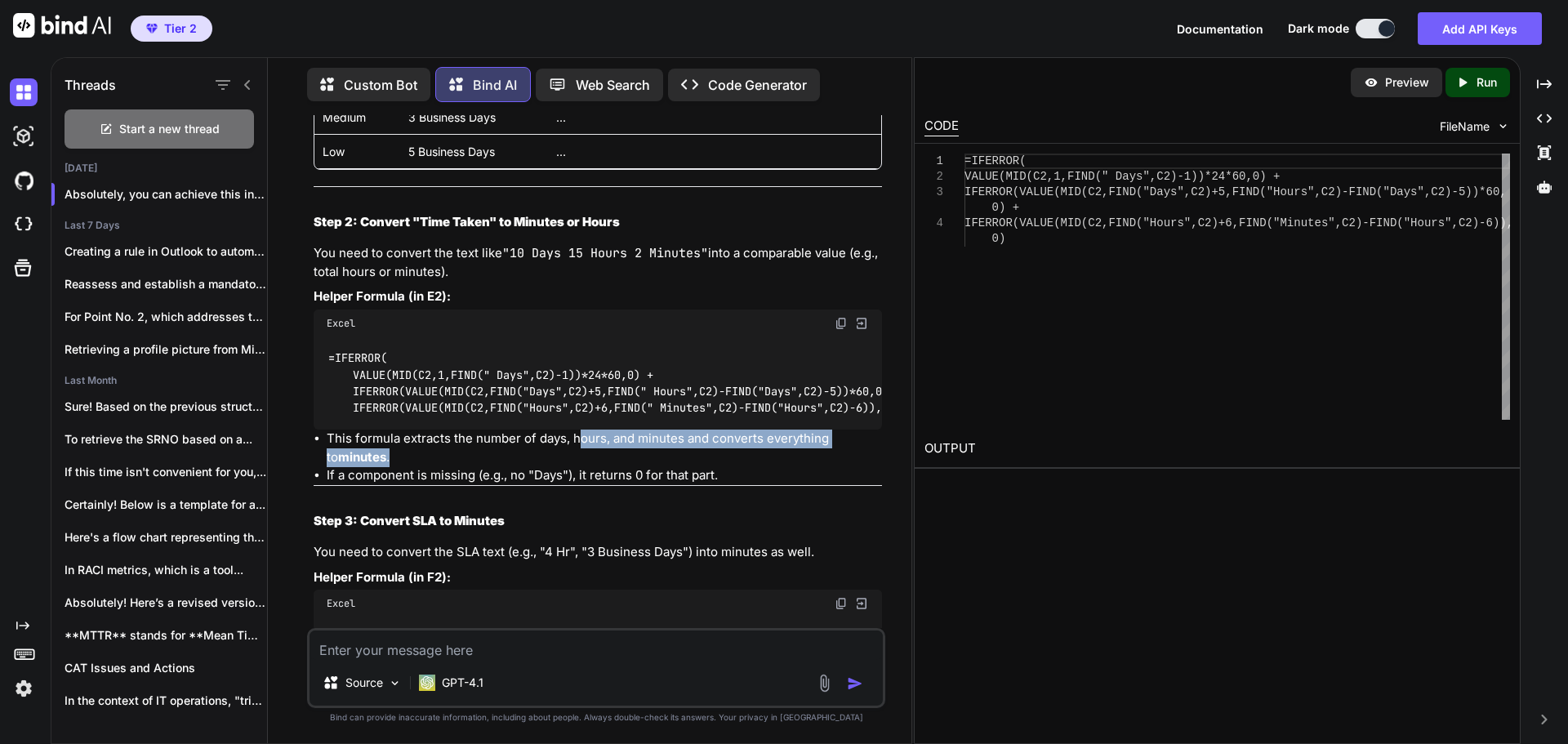
drag, startPoint x: 576, startPoint y: 454, endPoint x: 823, endPoint y: 462, distance: 247.1
click at [823, 462] on li "This formula extracts the number of days, hours, and minutes and converts every…" at bounding box center [604, 448] width 555 height 37
click at [375, 466] on li "This formula extracts the number of days, hours, and minutes and converts every…" at bounding box center [604, 448] width 555 height 37
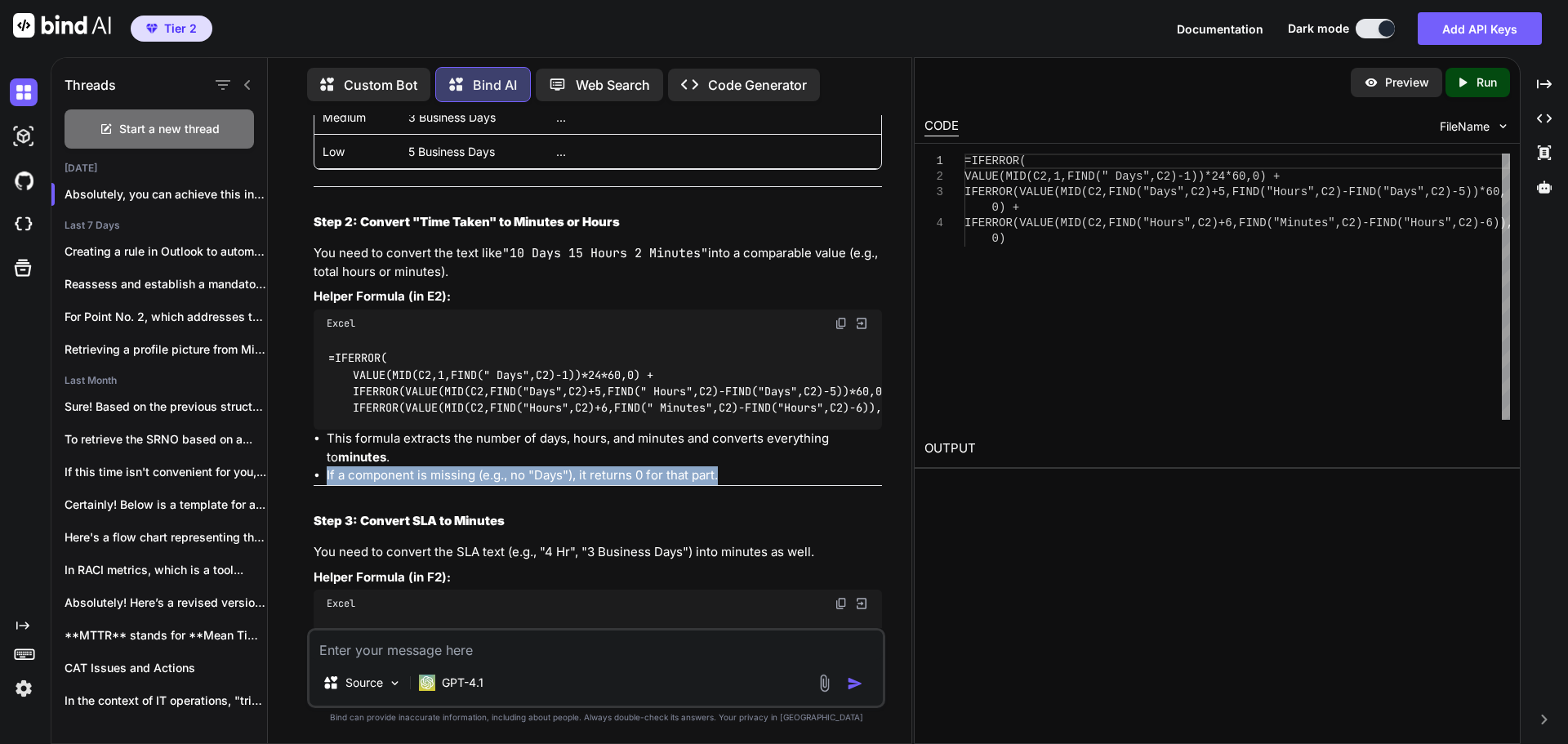
drag, startPoint x: 327, startPoint y: 487, endPoint x: 732, endPoint y: 487, distance: 405.0
click at [732, 485] on li "If a component is missing (e.g., no "Days"), it returns 0 for that part." at bounding box center [604, 475] width 555 height 19
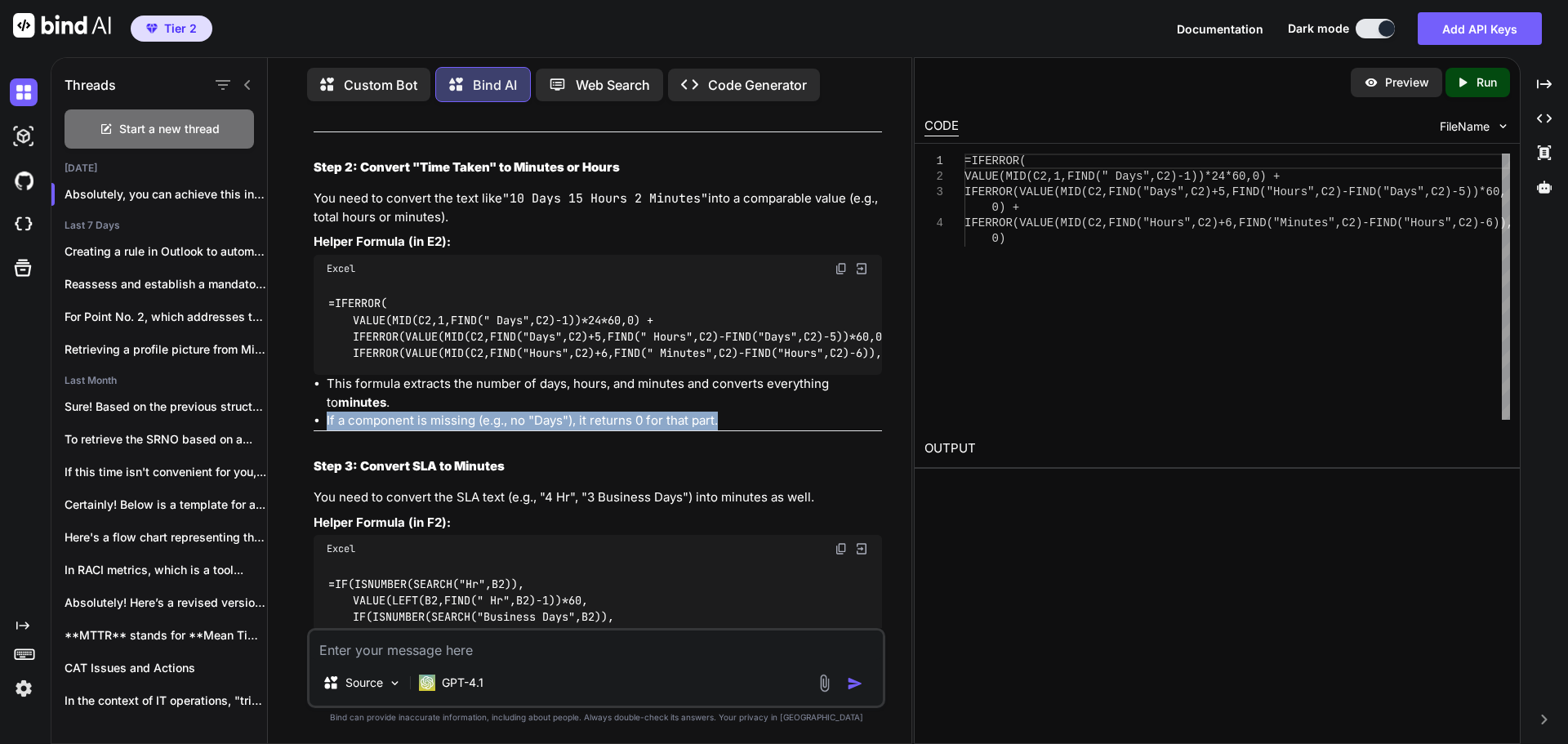
scroll to position [654, 0]
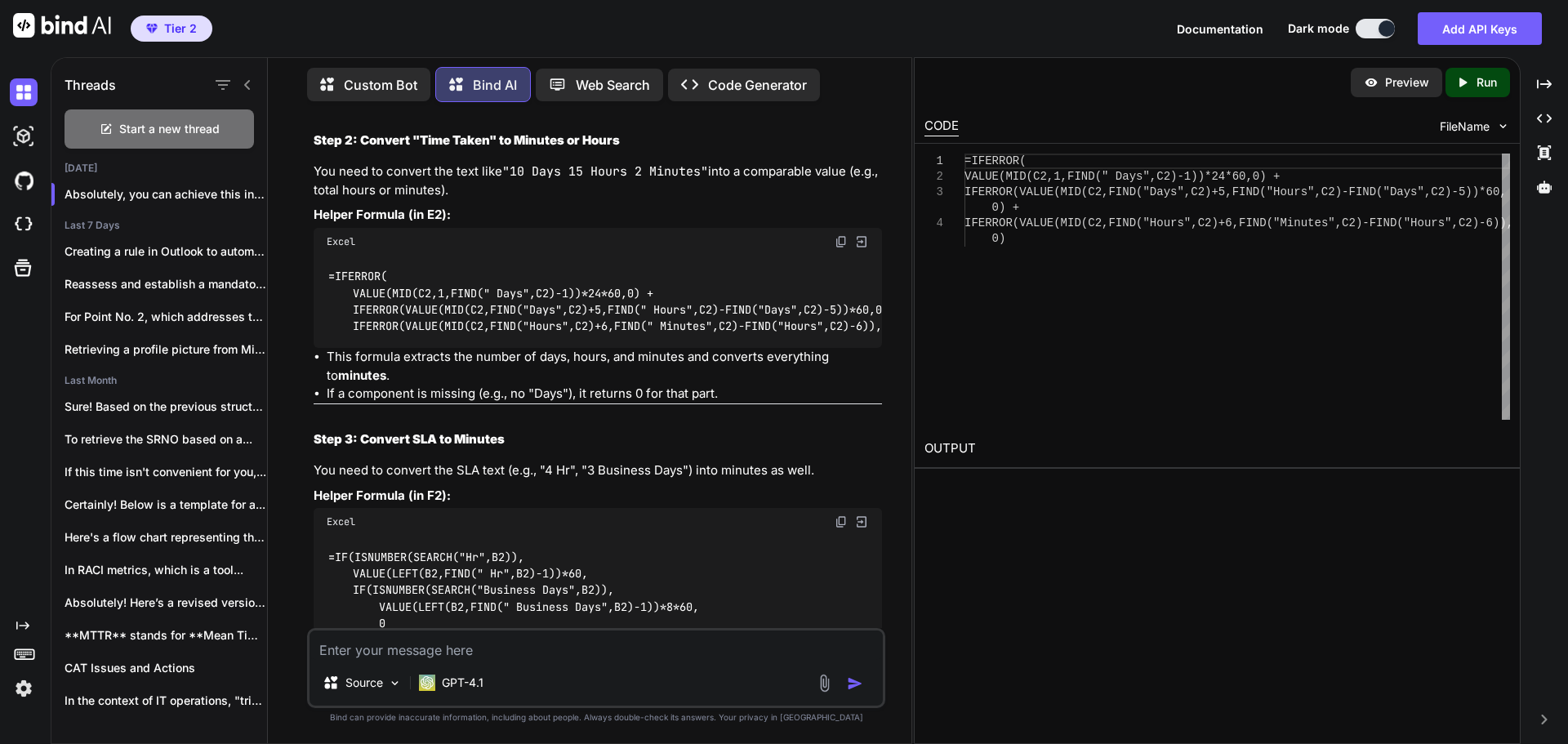
click at [461, 431] on div "Absolutely, you can achieve this in Excel using a combination of formulas. Here…" at bounding box center [598, 539] width 568 height 1515
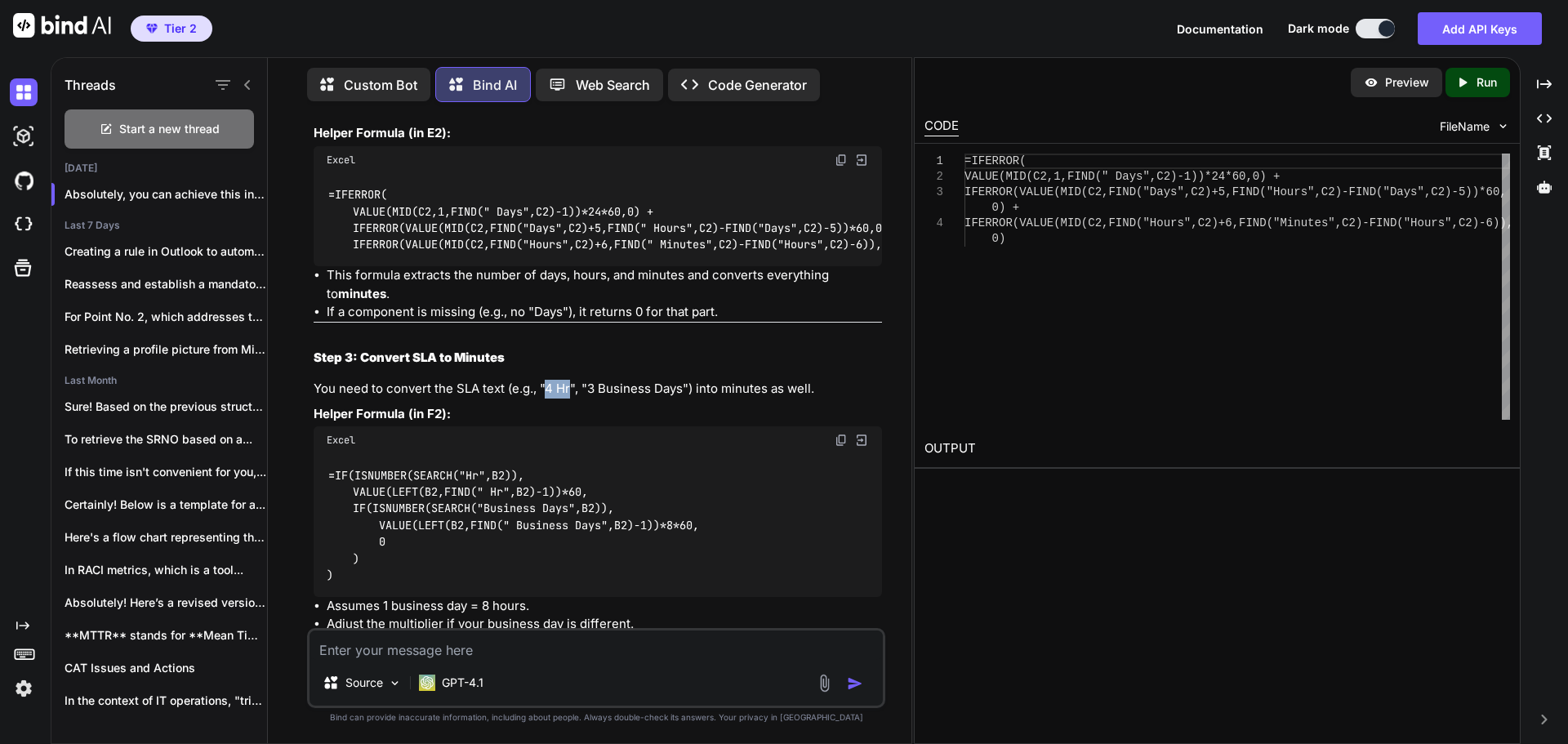
drag, startPoint x: 548, startPoint y: 402, endPoint x: 570, endPoint y: 402, distance: 22.0
click at [570, 399] on p "You need to convert the SLA text (e.g., "4 Hr", "3 Business Days") into minutes…" at bounding box center [598, 389] width 568 height 19
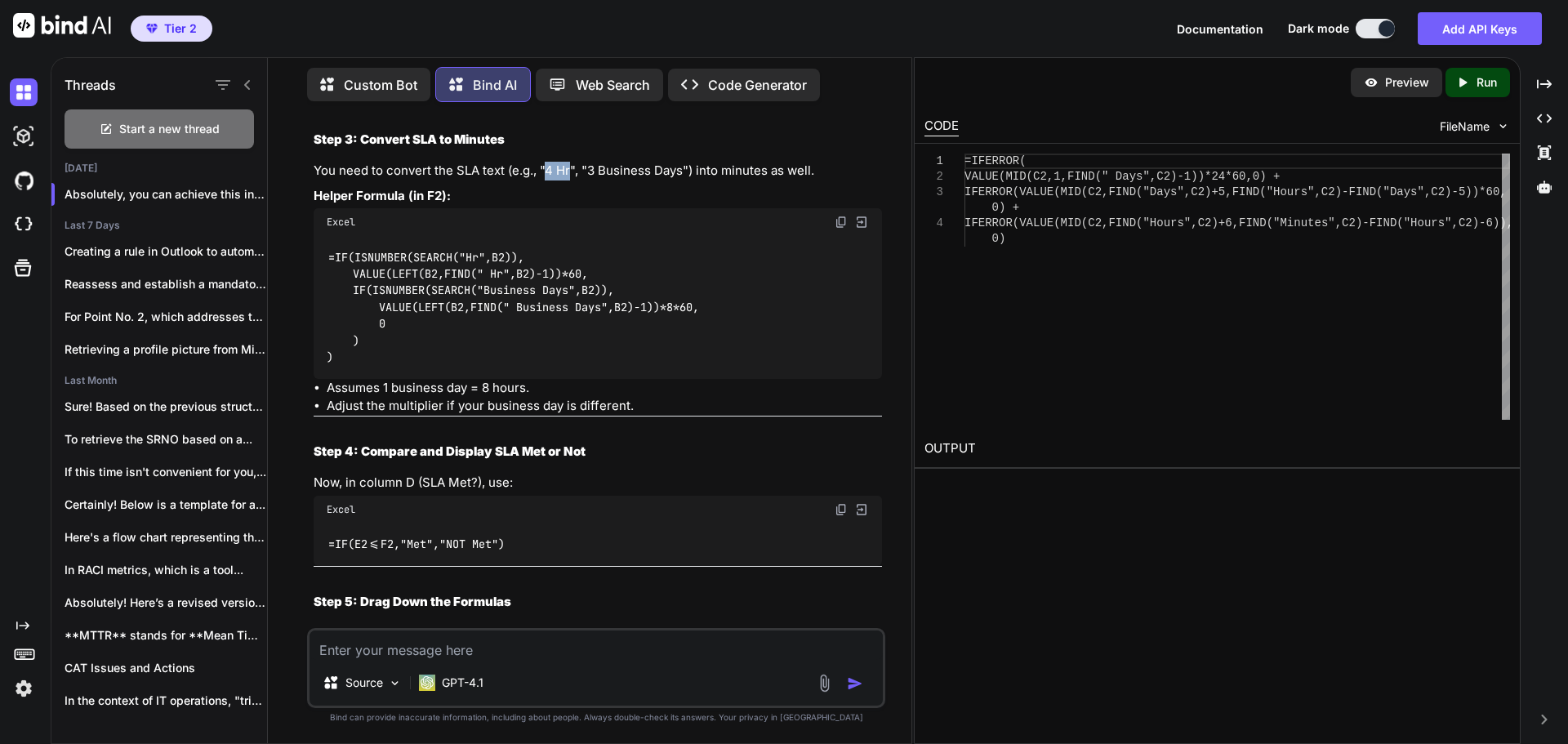
scroll to position [980, 0]
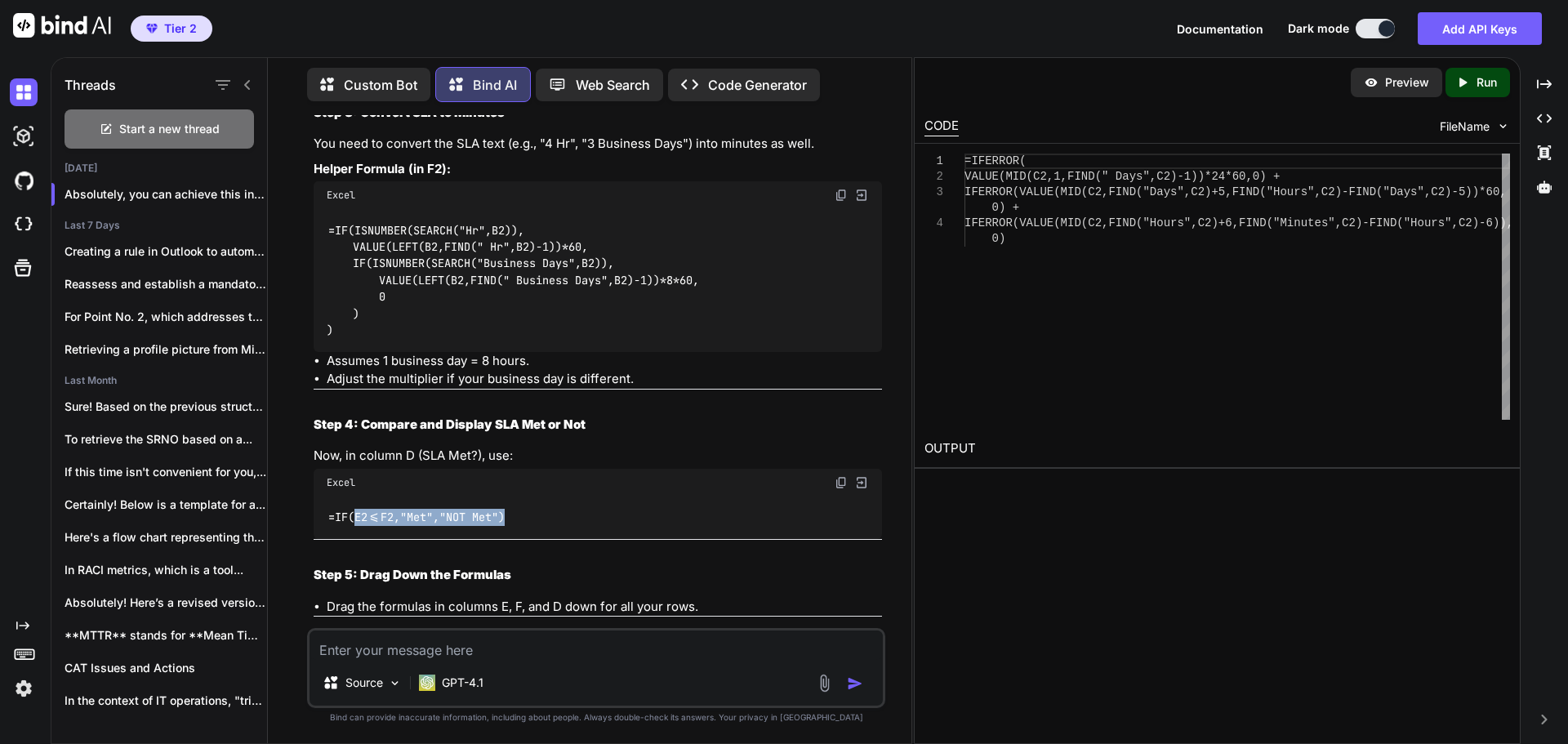
drag, startPoint x: 353, startPoint y: 530, endPoint x: 513, endPoint y: 530, distance: 160.0
click at [513, 530] on div "=IF(E2<=F2,"Met","NOT Met")" at bounding box center [598, 518] width 568 height 42
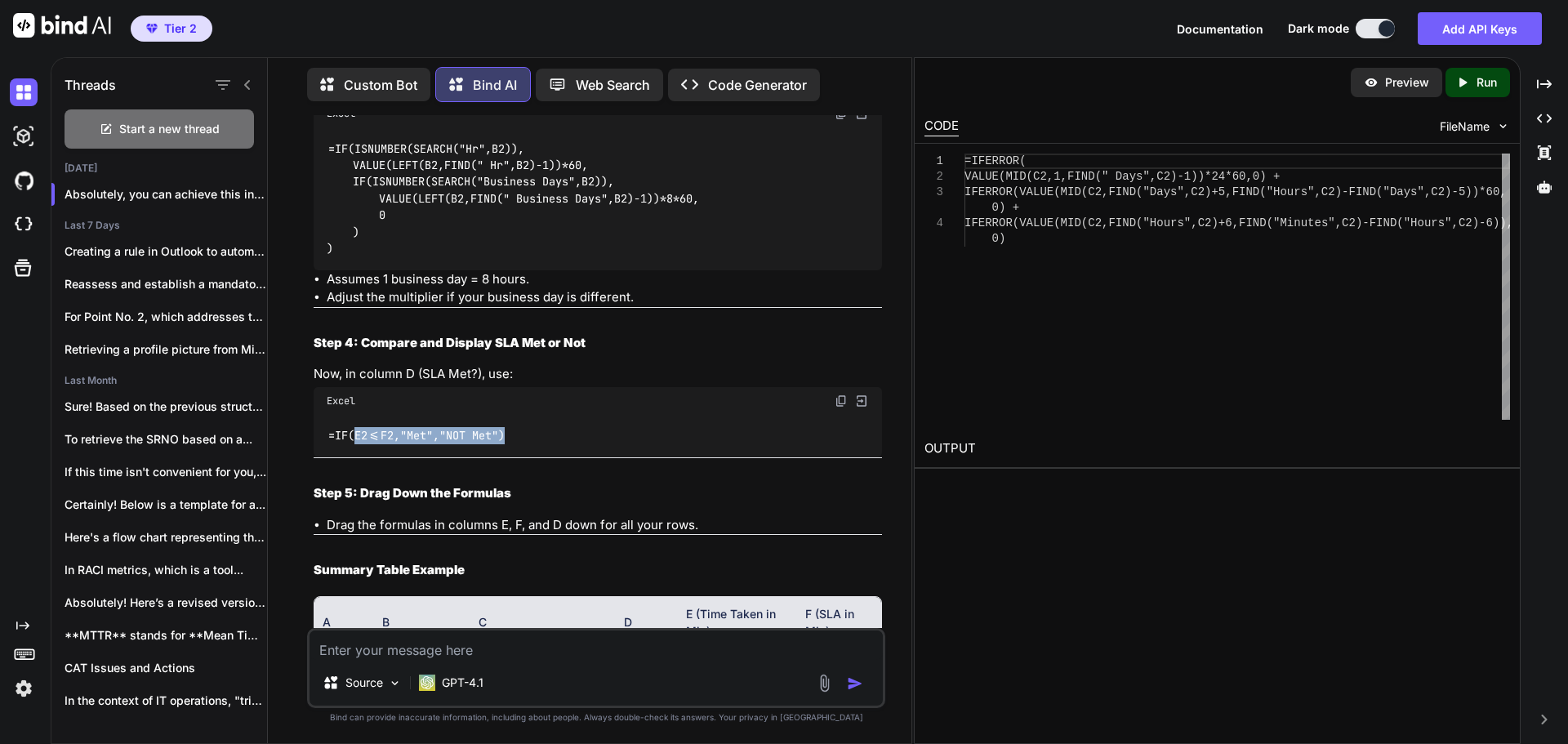
scroll to position [1224, 0]
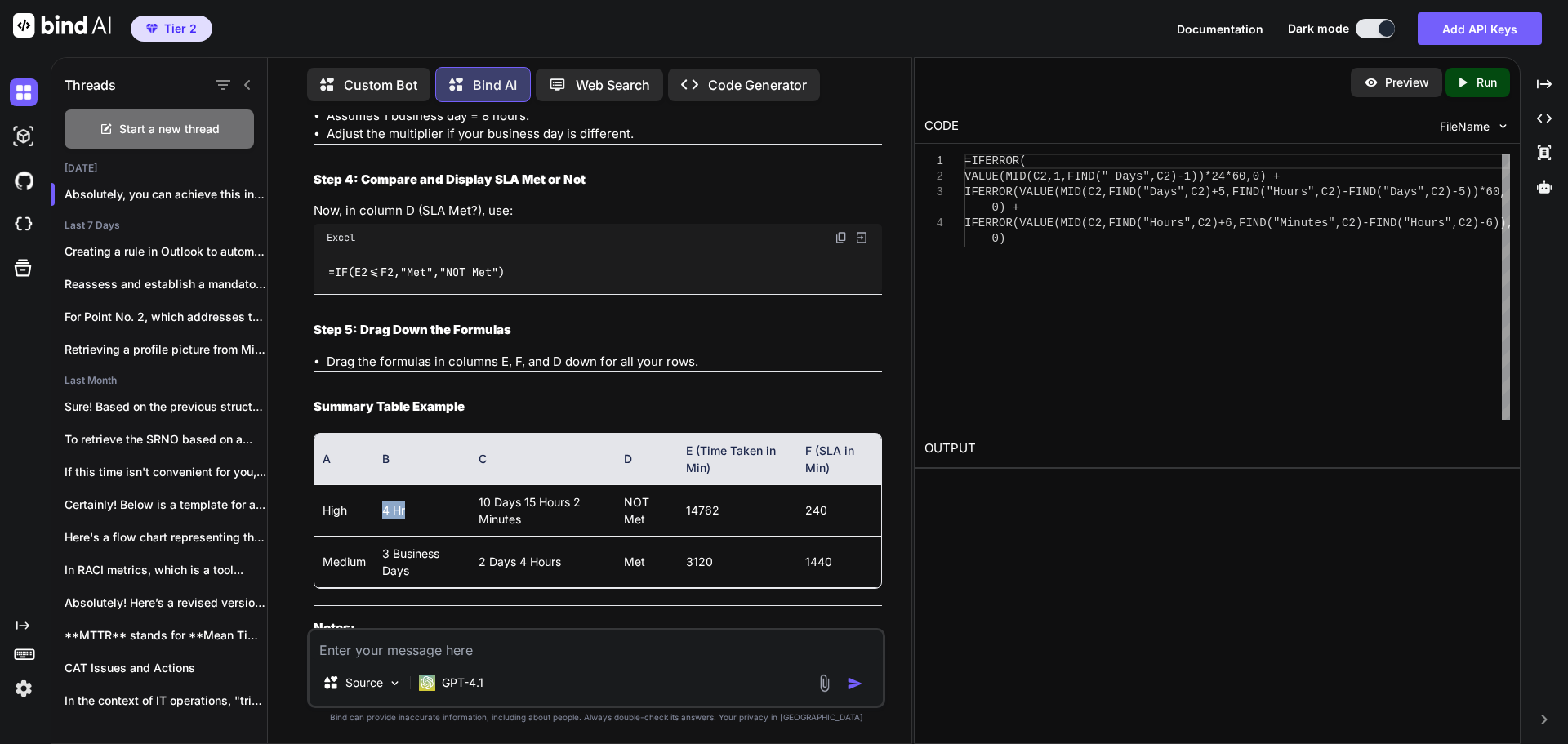
drag, startPoint x: 383, startPoint y: 524, endPoint x: 412, endPoint y: 524, distance: 29.0
click at [412, 524] on td "4 Hr" at bounding box center [422, 510] width 96 height 52
drag, startPoint x: 482, startPoint y: 515, endPoint x: 576, endPoint y: 536, distance: 96.3
click at [576, 536] on td "10 Days 15 Hours 2 Minutes" at bounding box center [542, 510] width 146 height 52
click at [629, 534] on td "NOT Met" at bounding box center [647, 510] width 62 height 52
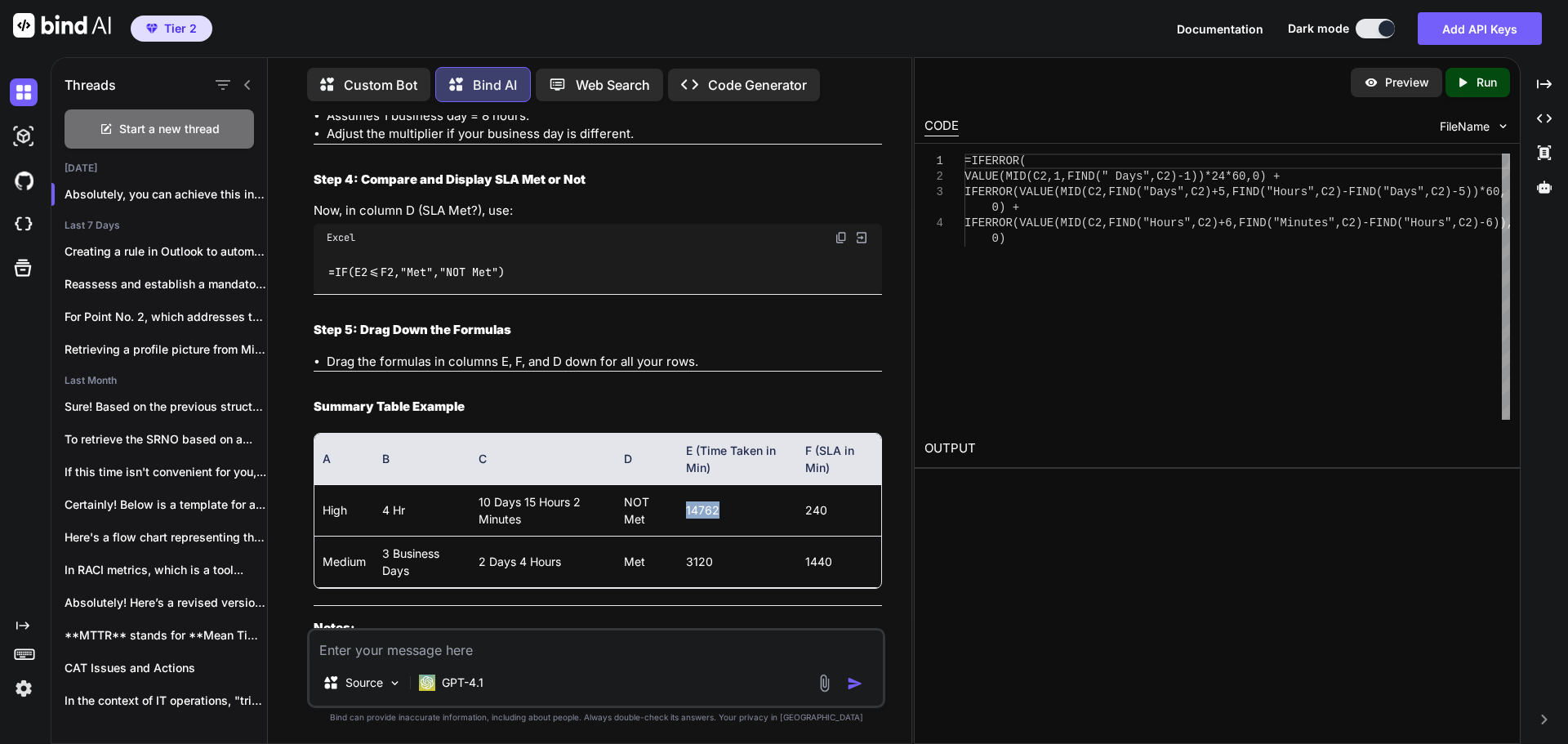
drag, startPoint x: 684, startPoint y: 524, endPoint x: 731, endPoint y: 523, distance: 47.0
click at [731, 523] on td "14762" at bounding box center [737, 510] width 119 height 52
drag, startPoint x: 802, startPoint y: 524, endPoint x: 828, endPoint y: 524, distance: 26.0
click at [828, 524] on td "240" at bounding box center [839, 510] width 84 height 52
drag, startPoint x: 685, startPoint y: 525, endPoint x: 723, endPoint y: 524, distance: 38.0
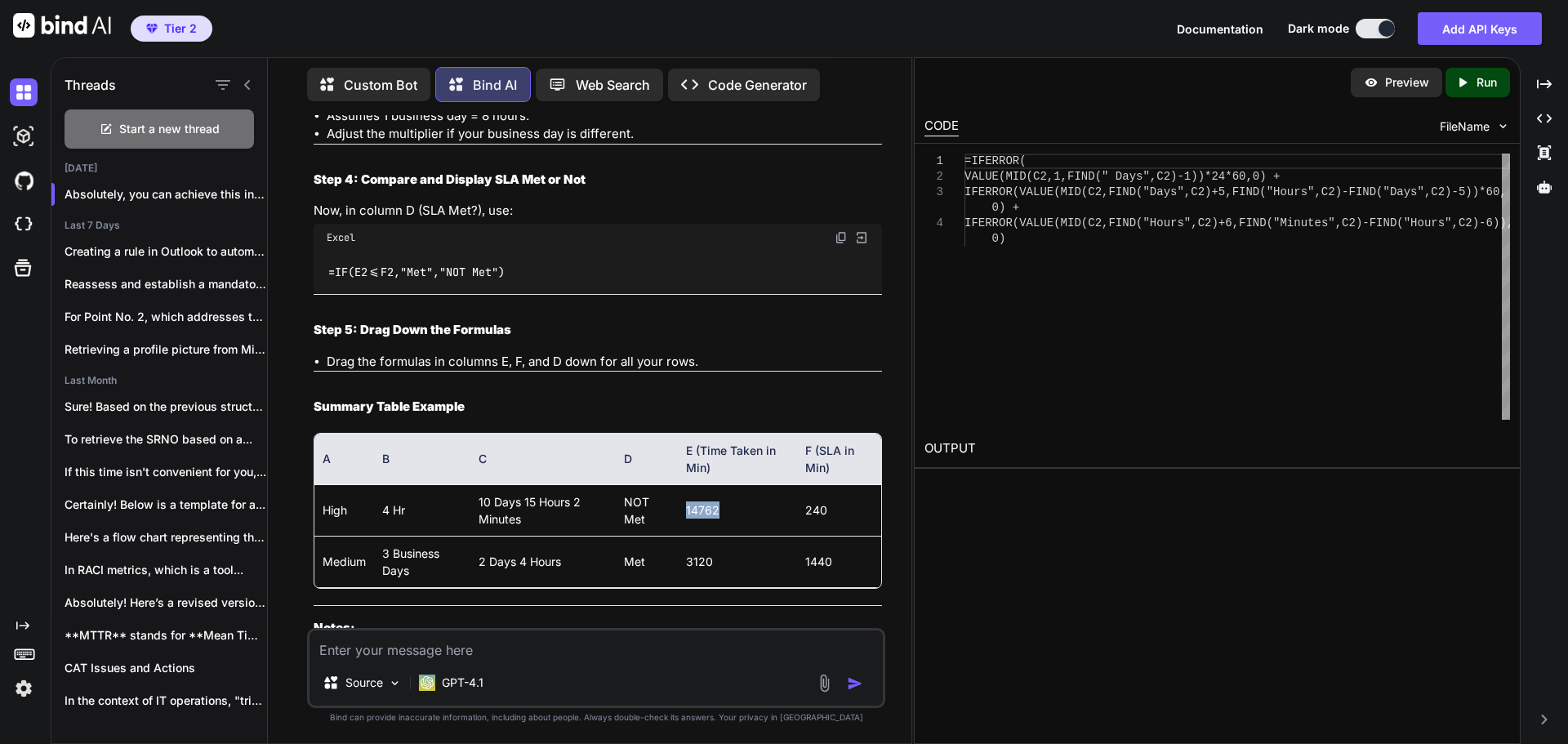
click at [723, 524] on td "14762" at bounding box center [737, 510] width 119 height 52
drag, startPoint x: 804, startPoint y: 519, endPoint x: 831, endPoint y: 521, distance: 27.1
click at [831, 521] on td "240" at bounding box center [839, 510] width 84 height 52
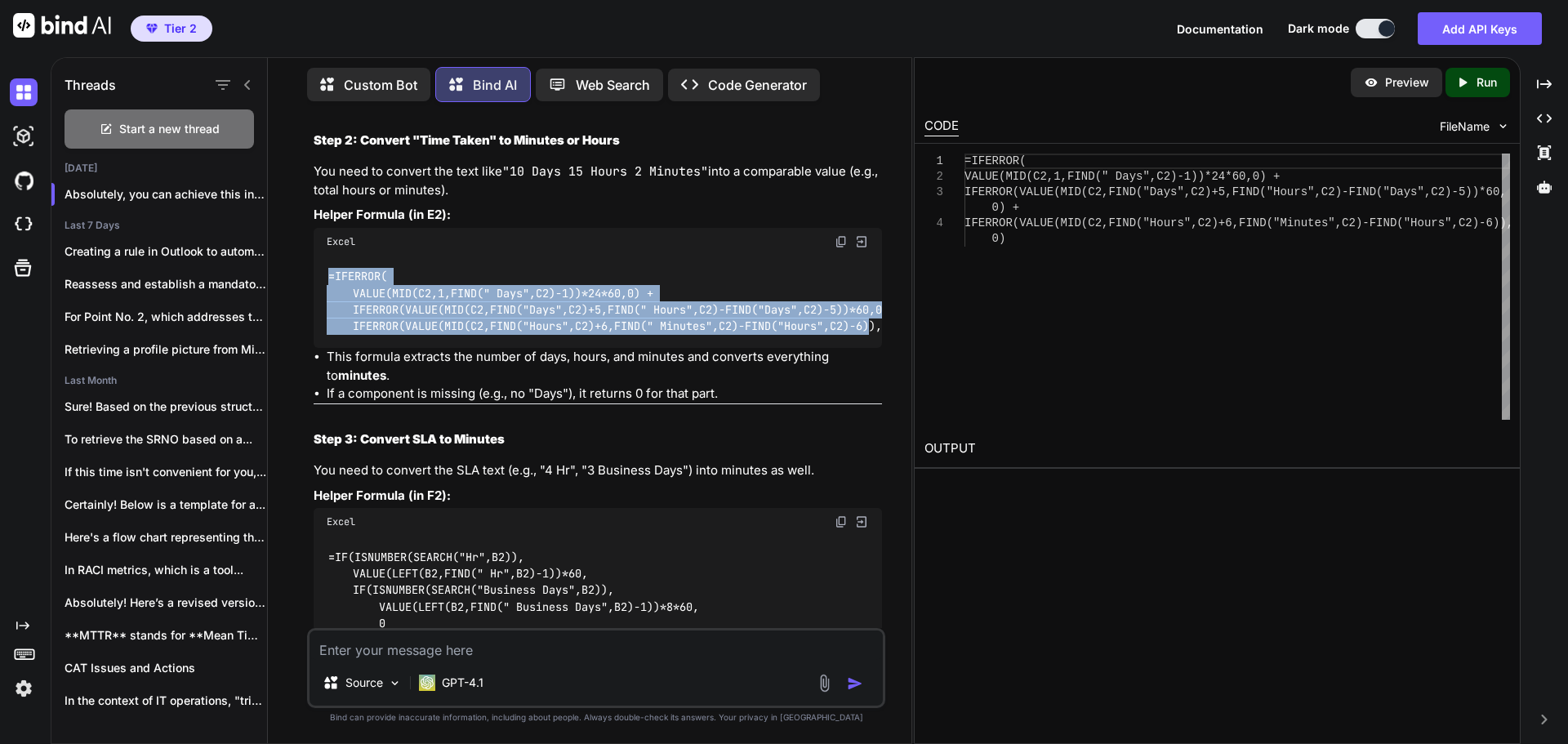
scroll to position [0, 44]
drag, startPoint x: 328, startPoint y: 276, endPoint x: 876, endPoint y: 327, distance: 550.4
click at [876, 327] on div "=IFERROR( VALUE(MID(C2,1,FIND(" Days",C2)-1))*24*60,0) + IFERROR(VALUE(MID(C2,F…" at bounding box center [598, 302] width 568 height 93
copy code "=IFERROR( VALUE(MID(C2,1,FIND(" Days",C2)-1))*24*60,0) + IFERROR(VALUE(MID(C2,F…"
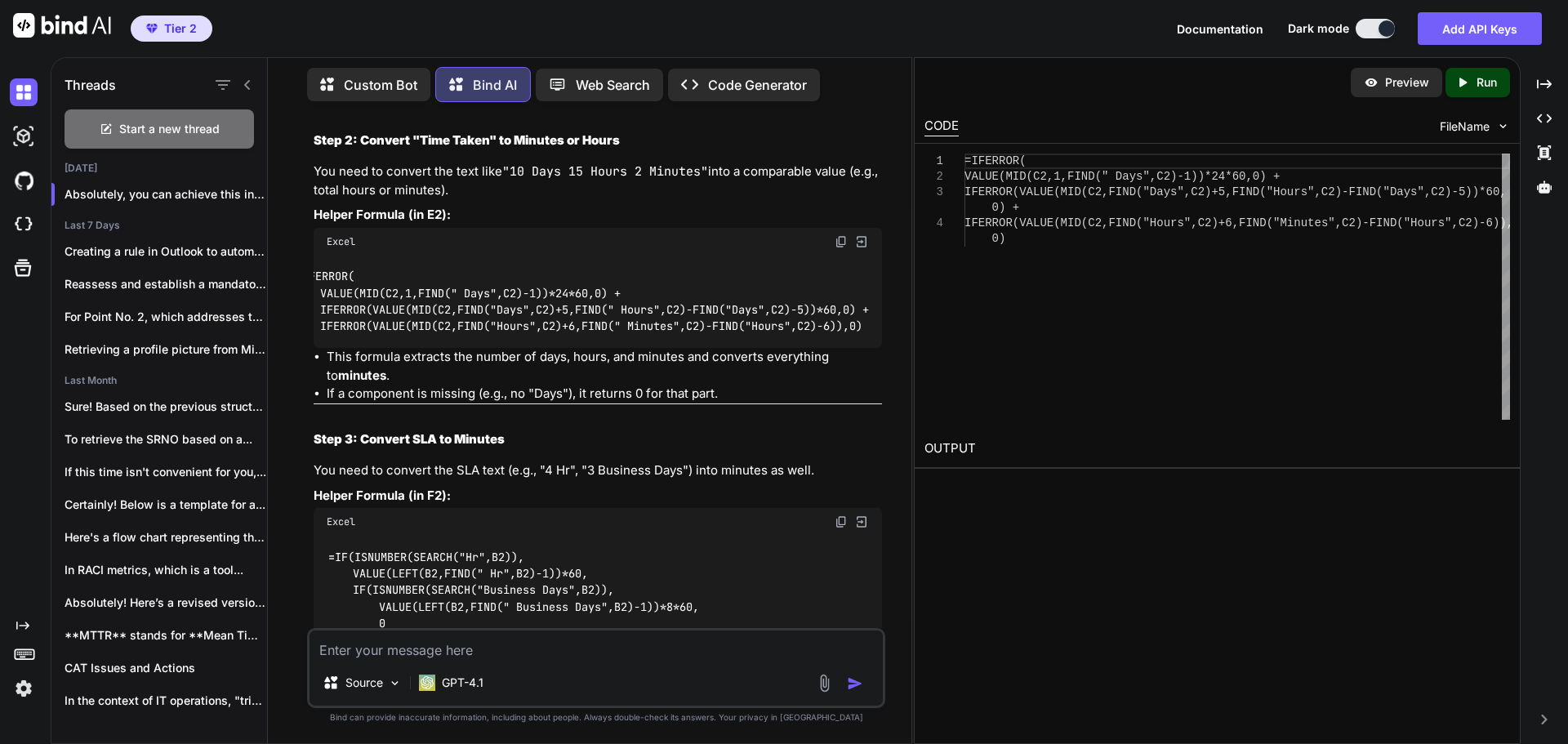
click at [689, 645] on textarea at bounding box center [596, 645] width 573 height 29
type textarea "Convert 10 Days, 15 Hours and 2 Minutes into Minutes"
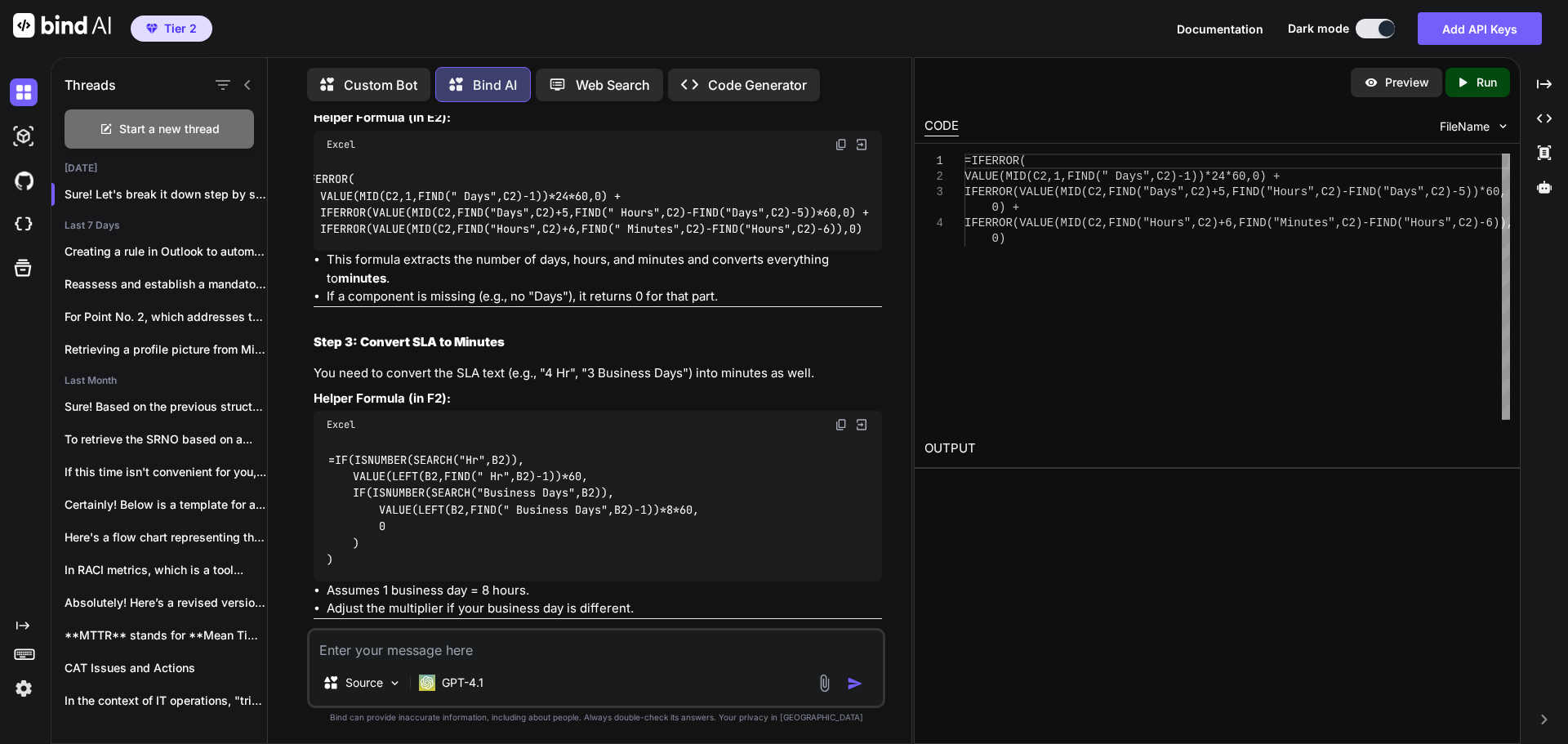
scroll to position [836, 0]
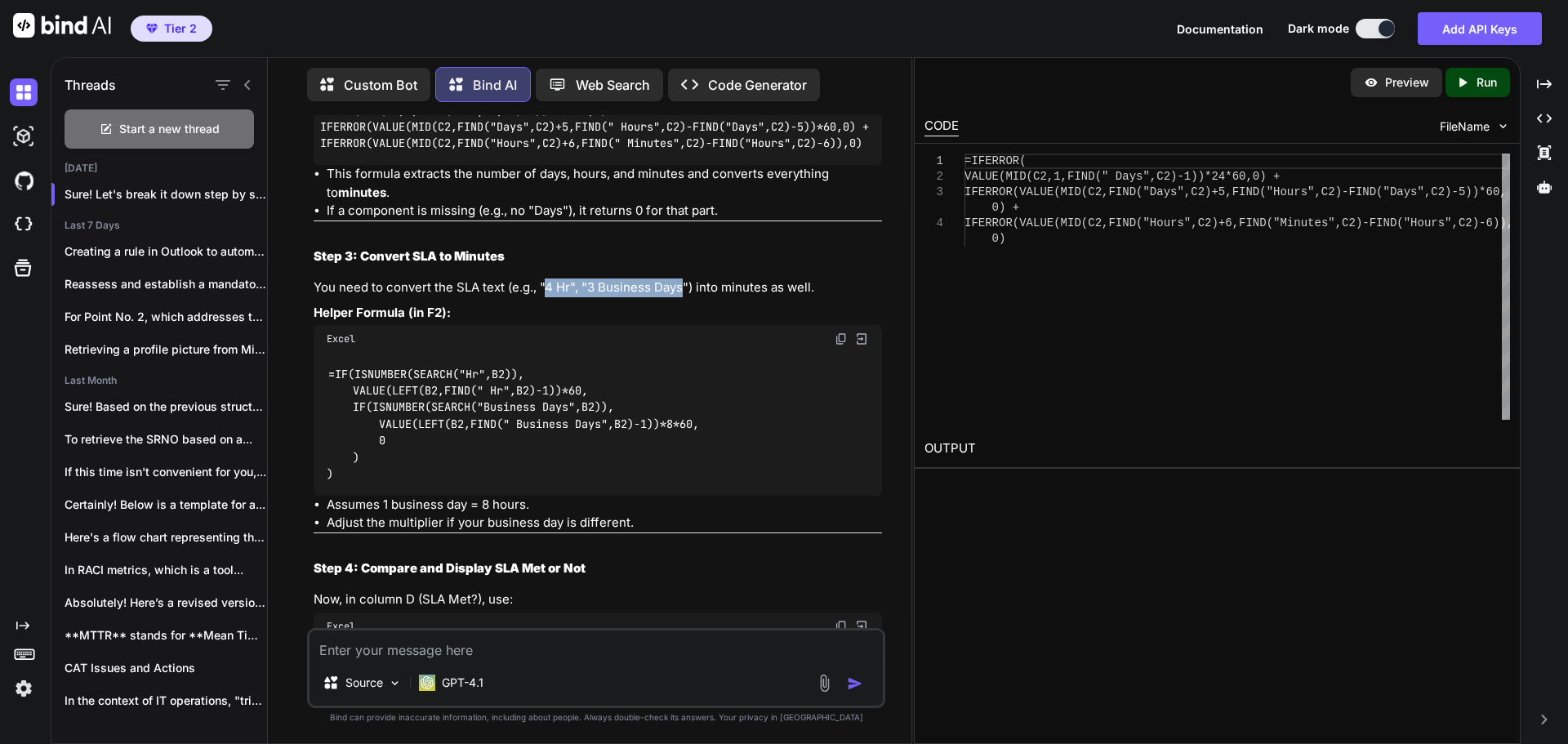
drag, startPoint x: 548, startPoint y: 299, endPoint x: 686, endPoint y: 299, distance: 138.0
click at [686, 297] on p "You need to convert the SLA text (e.g., "4 Hr", "3 Business Days") into minutes…" at bounding box center [598, 288] width 568 height 19
click at [706, 407] on div "=IF(ISNUMBER(SEARCH("Hr",B2)), VALUE(LEFT(B2,FIND(" Hr",B2)-1))*60, IF(ISNUMBER…" at bounding box center [598, 425] width 568 height 143
drag, startPoint x: 327, startPoint y: 517, endPoint x: 548, endPoint y: 515, distance: 221.0
click at [548, 514] on li "Assumes 1 business day = 8 hours." at bounding box center [604, 505] width 555 height 19
